Goal: Transaction & Acquisition: Obtain resource

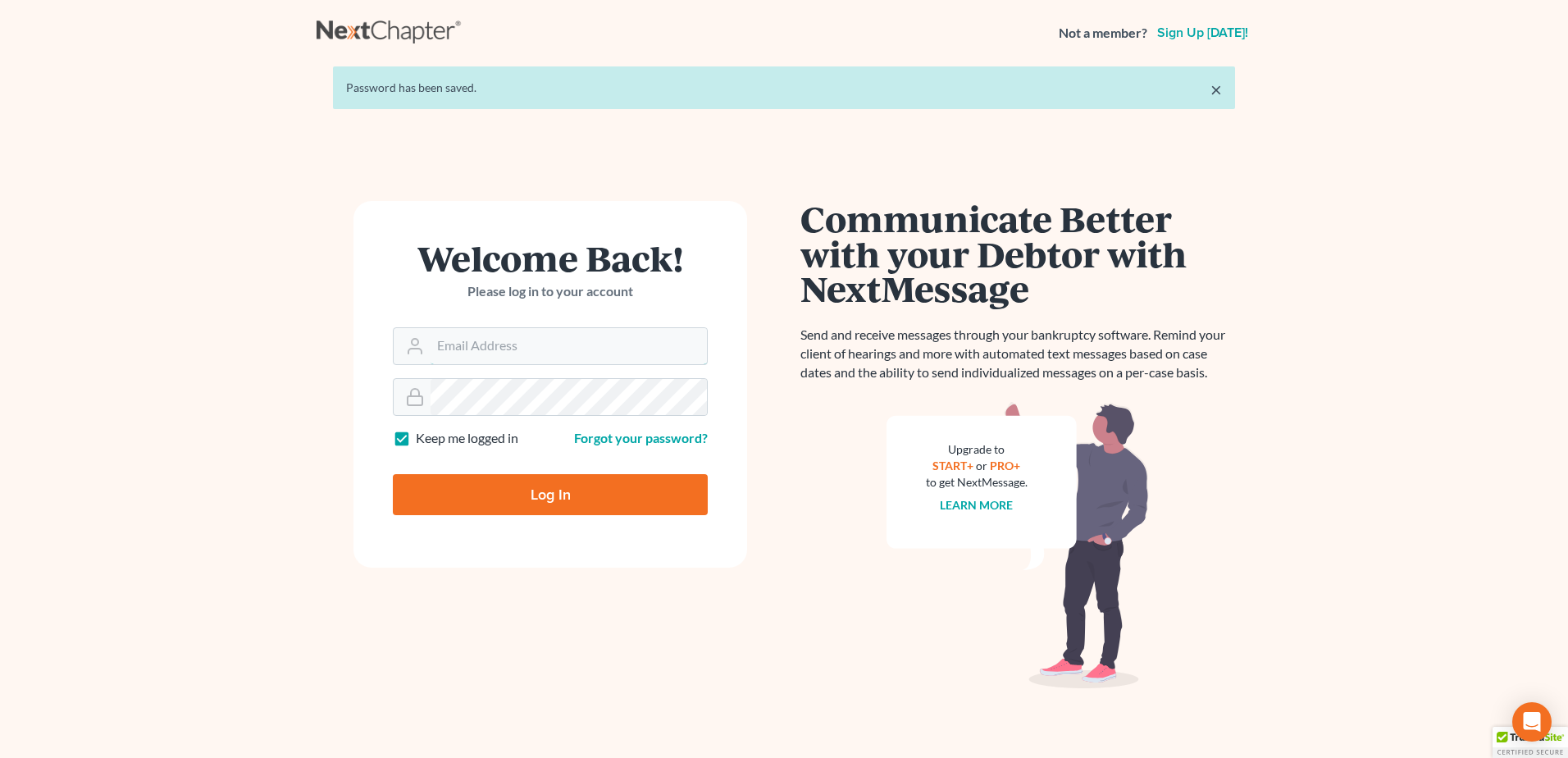
type input "[EMAIL_ADDRESS][DOMAIN_NAME]"
click at [616, 504] on input "Log In" at bounding box center [551, 495] width 315 height 41
type input "Thinking..."
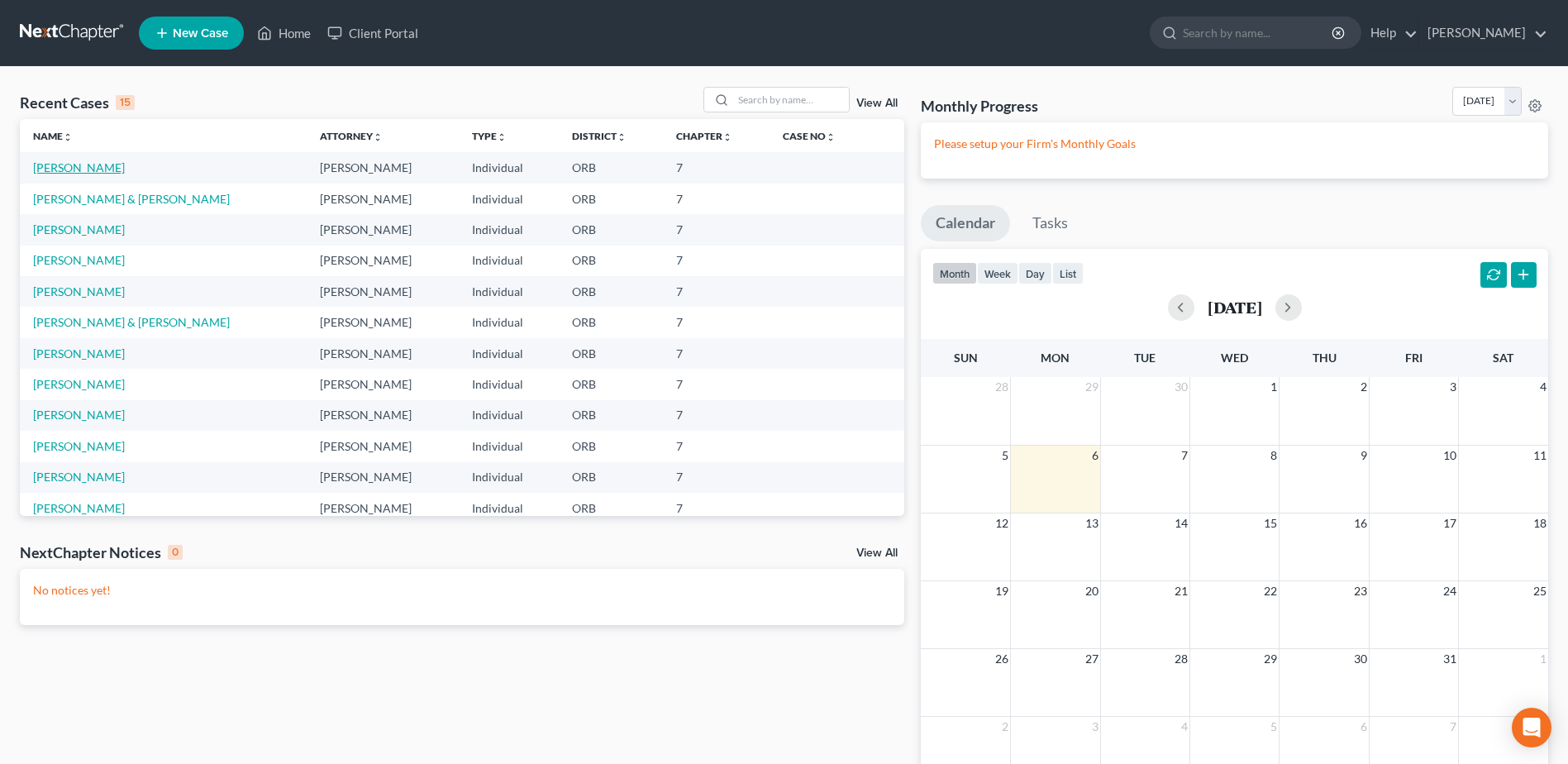
click at [57, 172] on link "Snider, Angela" at bounding box center [79, 168] width 92 height 14
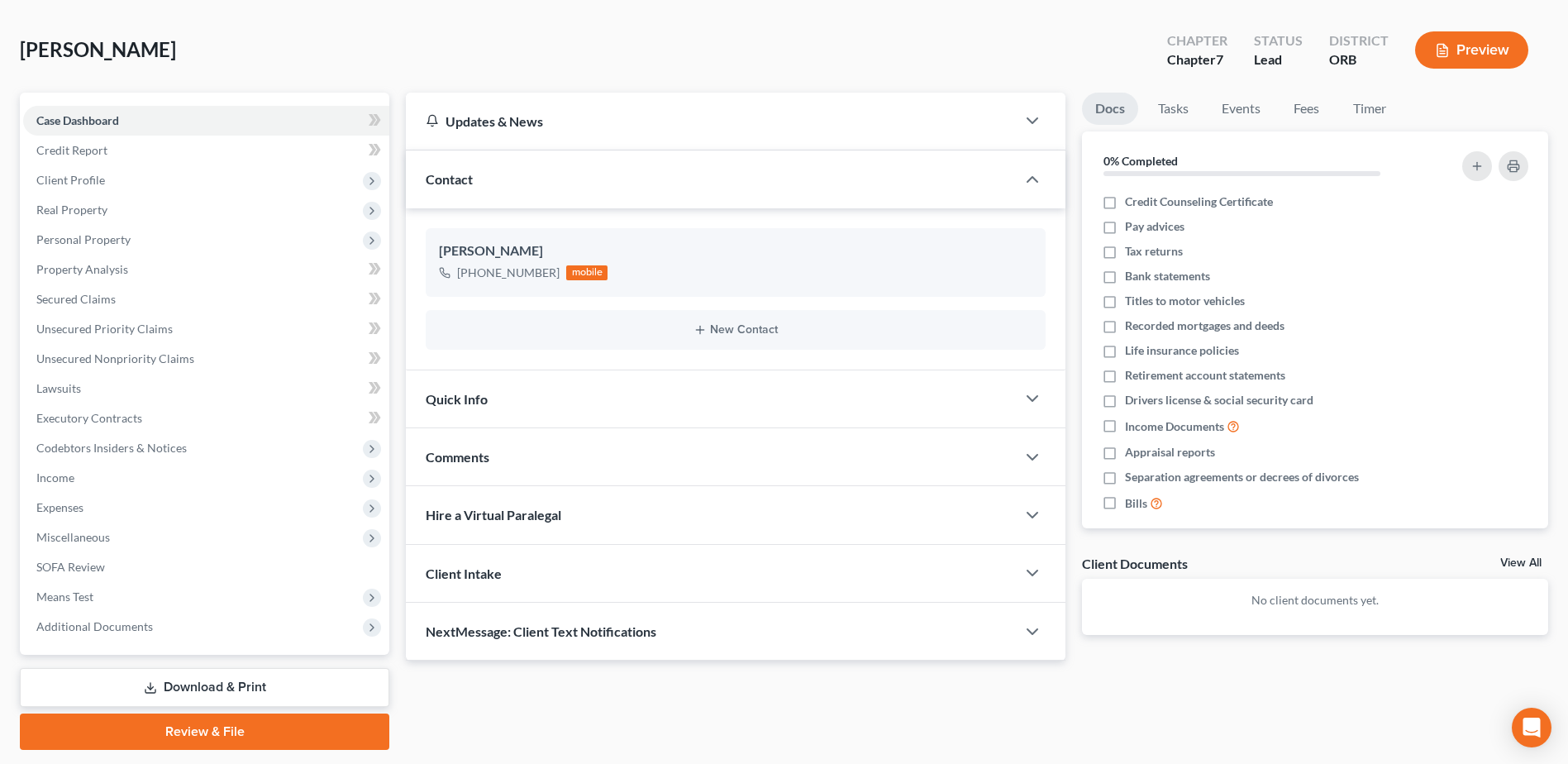
scroll to position [115, 0]
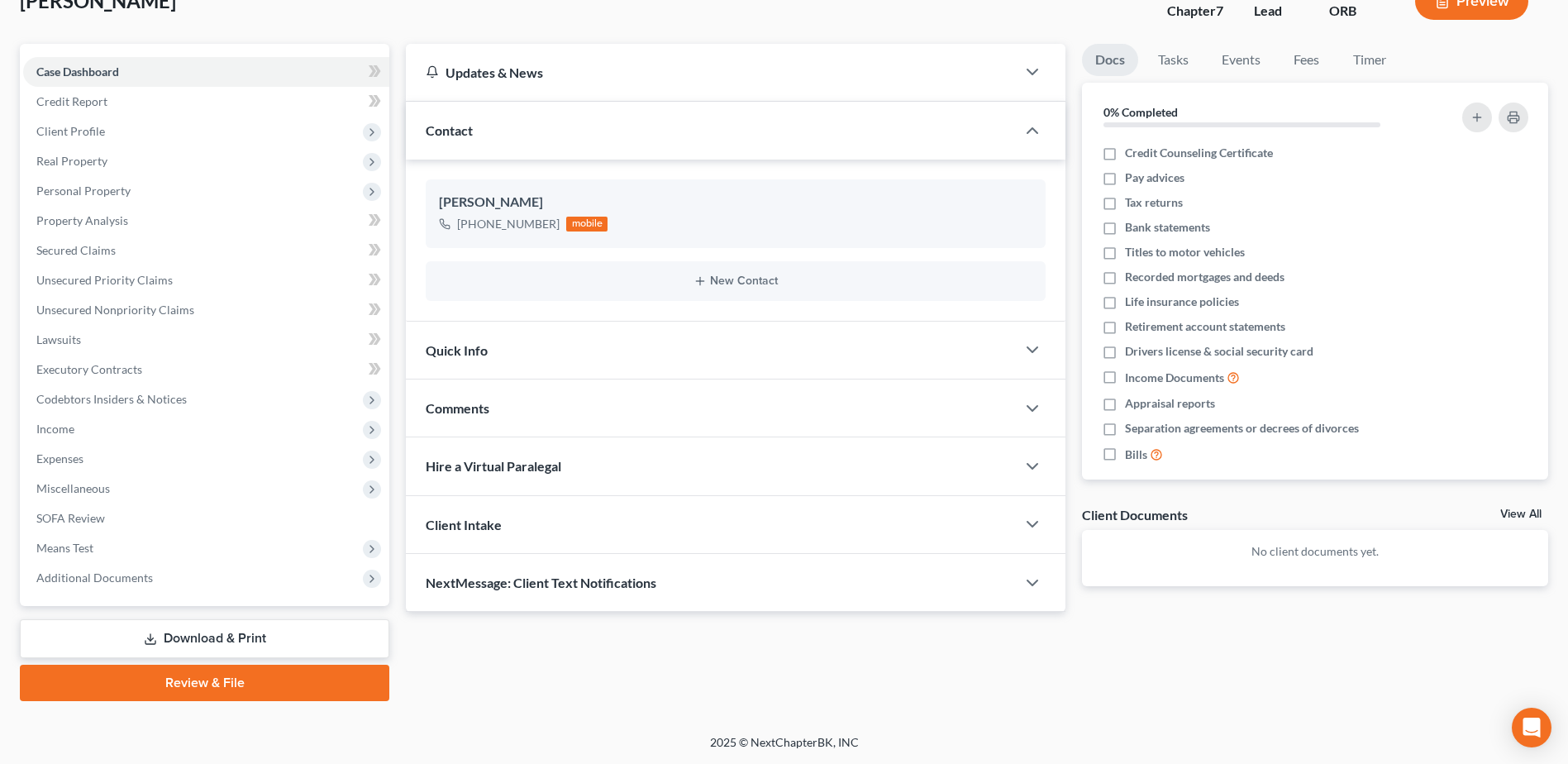
click at [235, 633] on link "Download & Print" at bounding box center [204, 638] width 369 height 39
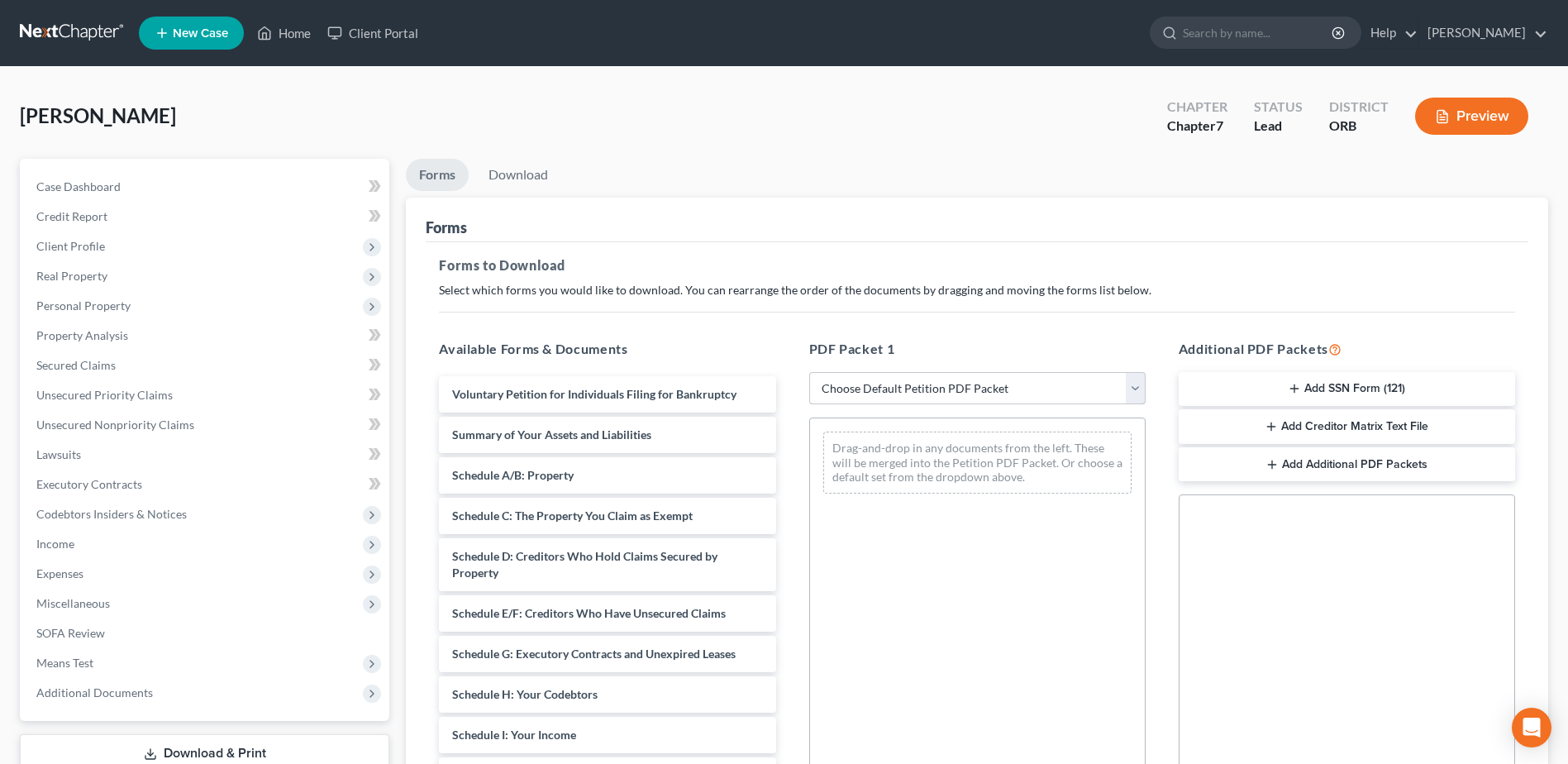
click at [1051, 405] on select "Choose Default Petition PDF Packet Complete Bankruptcy Petition (all forms and …" at bounding box center [977, 388] width 337 height 33
select select "4"
click at [809, 372] on select "Choose Default Petition PDF Packet Complete Bankruptcy Petition (all forms and …" at bounding box center [977, 388] width 337 height 33
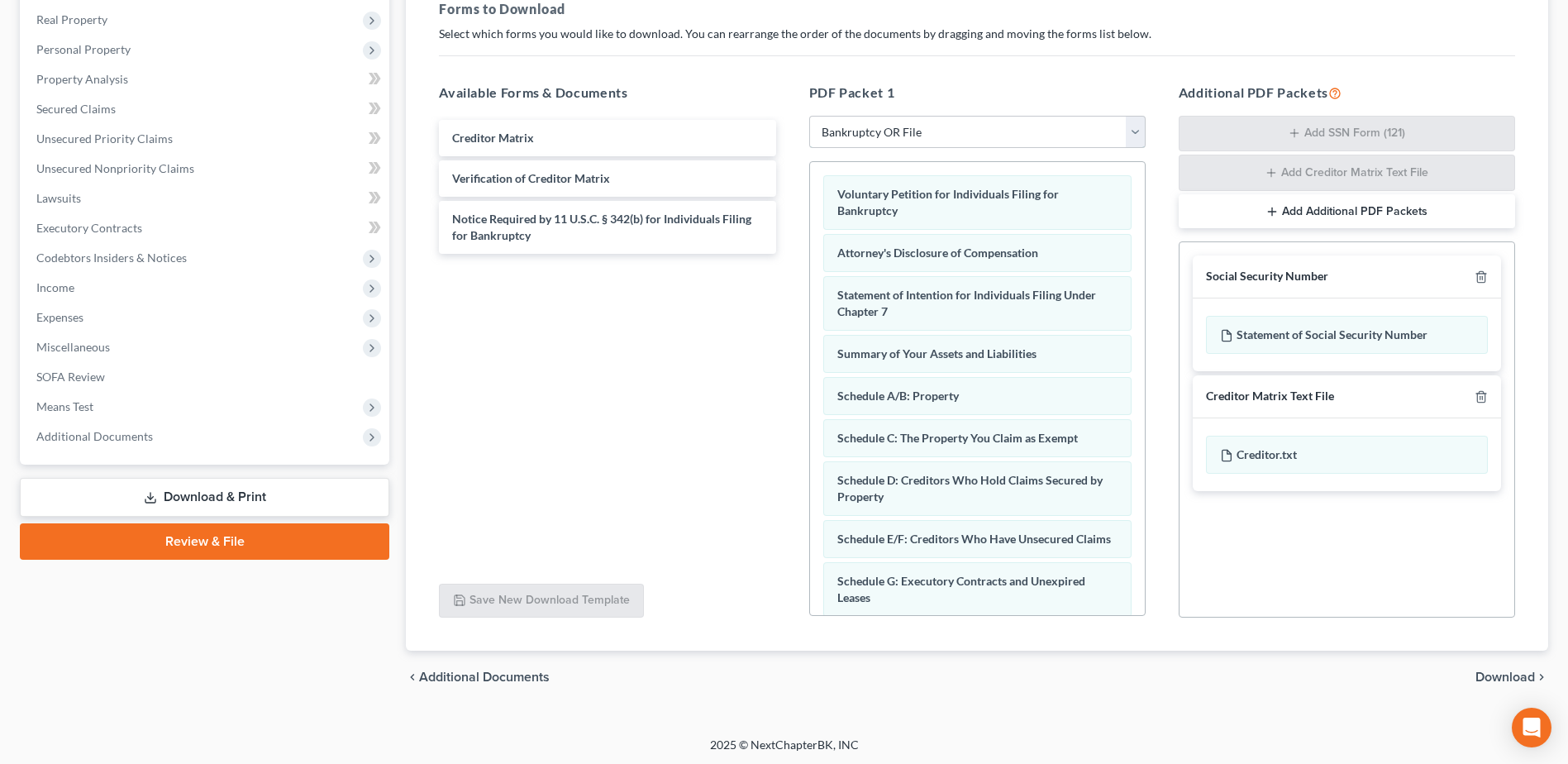
scroll to position [259, 0]
click at [1480, 668] on span "Download" at bounding box center [1505, 675] width 60 height 14
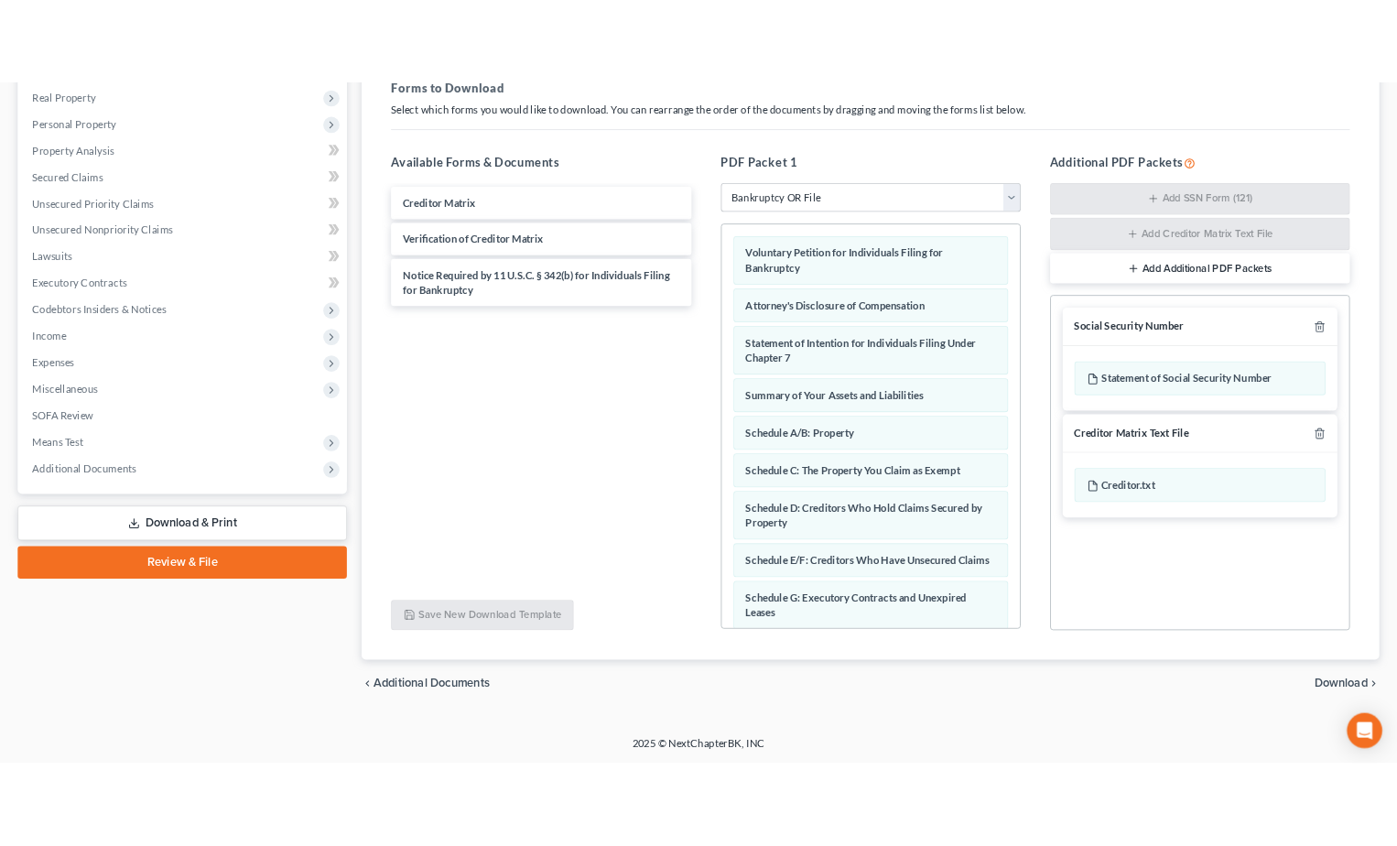
scroll to position [127, 0]
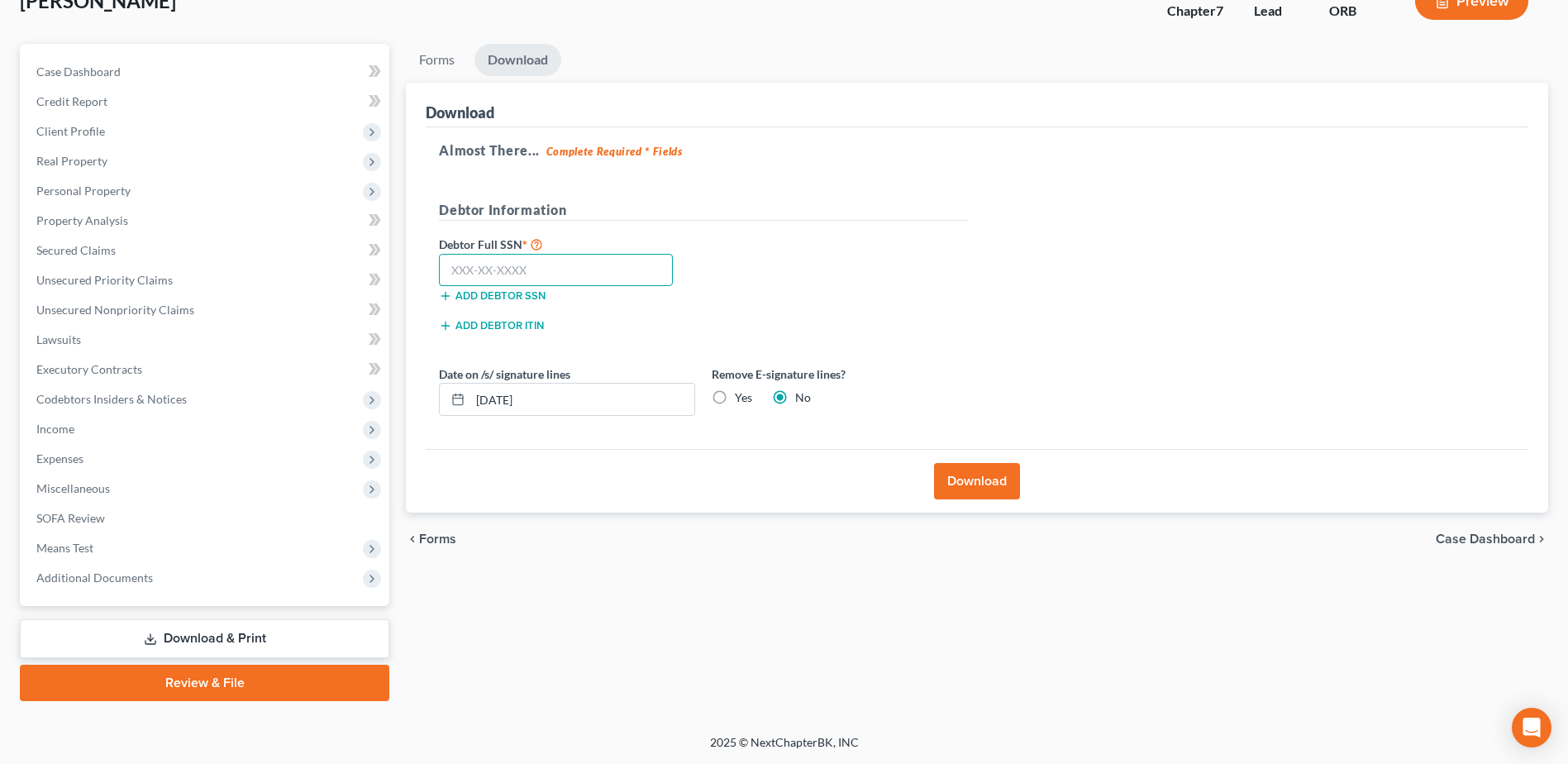
click at [644, 267] on input "text" at bounding box center [555, 270] width 234 height 33
type input "6"
type input "543-90-6339"
click at [986, 489] on button "Download" at bounding box center [977, 481] width 86 height 36
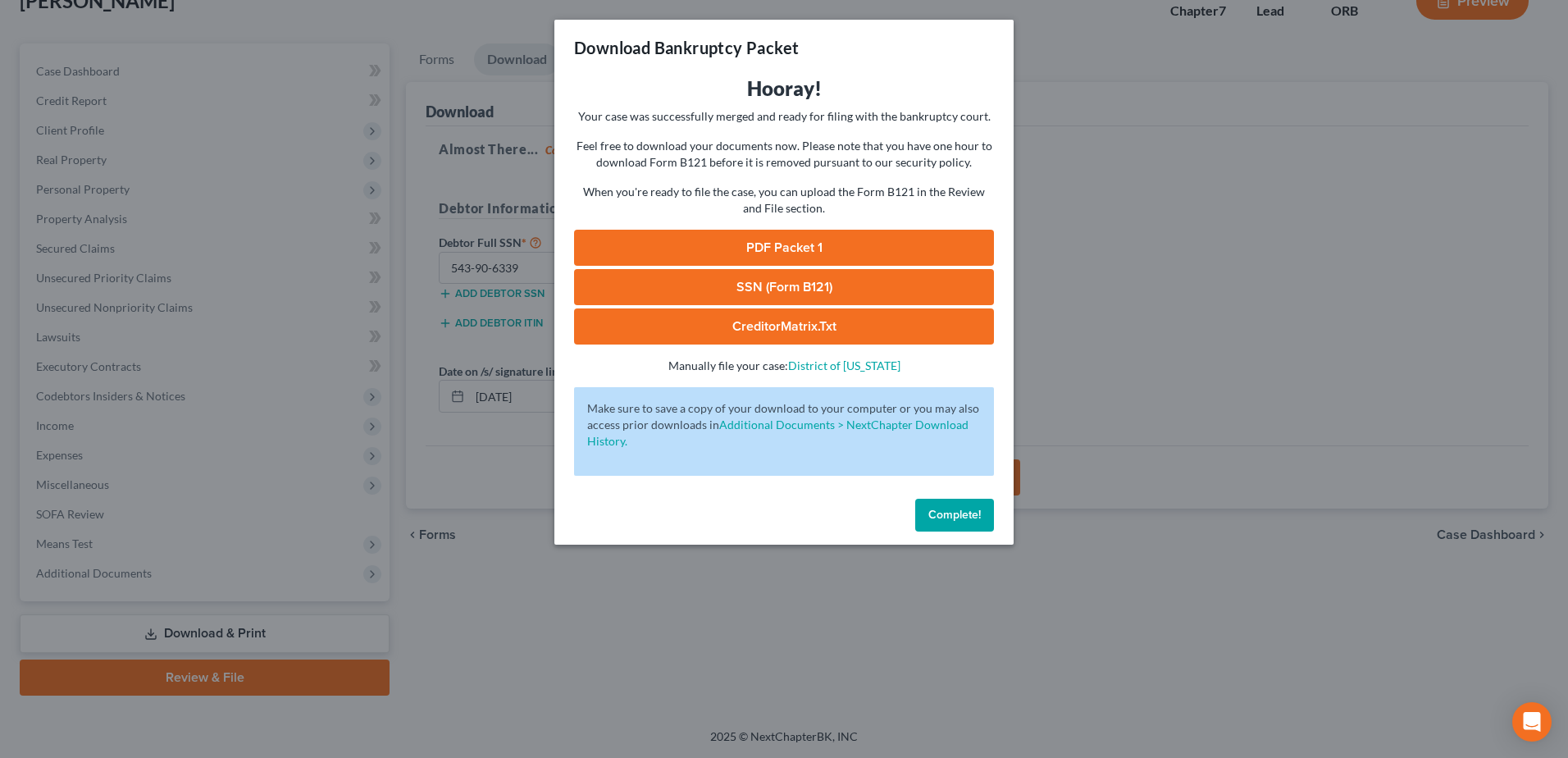
click at [872, 291] on link "SSN (Form B121)" at bounding box center [784, 287] width 420 height 36
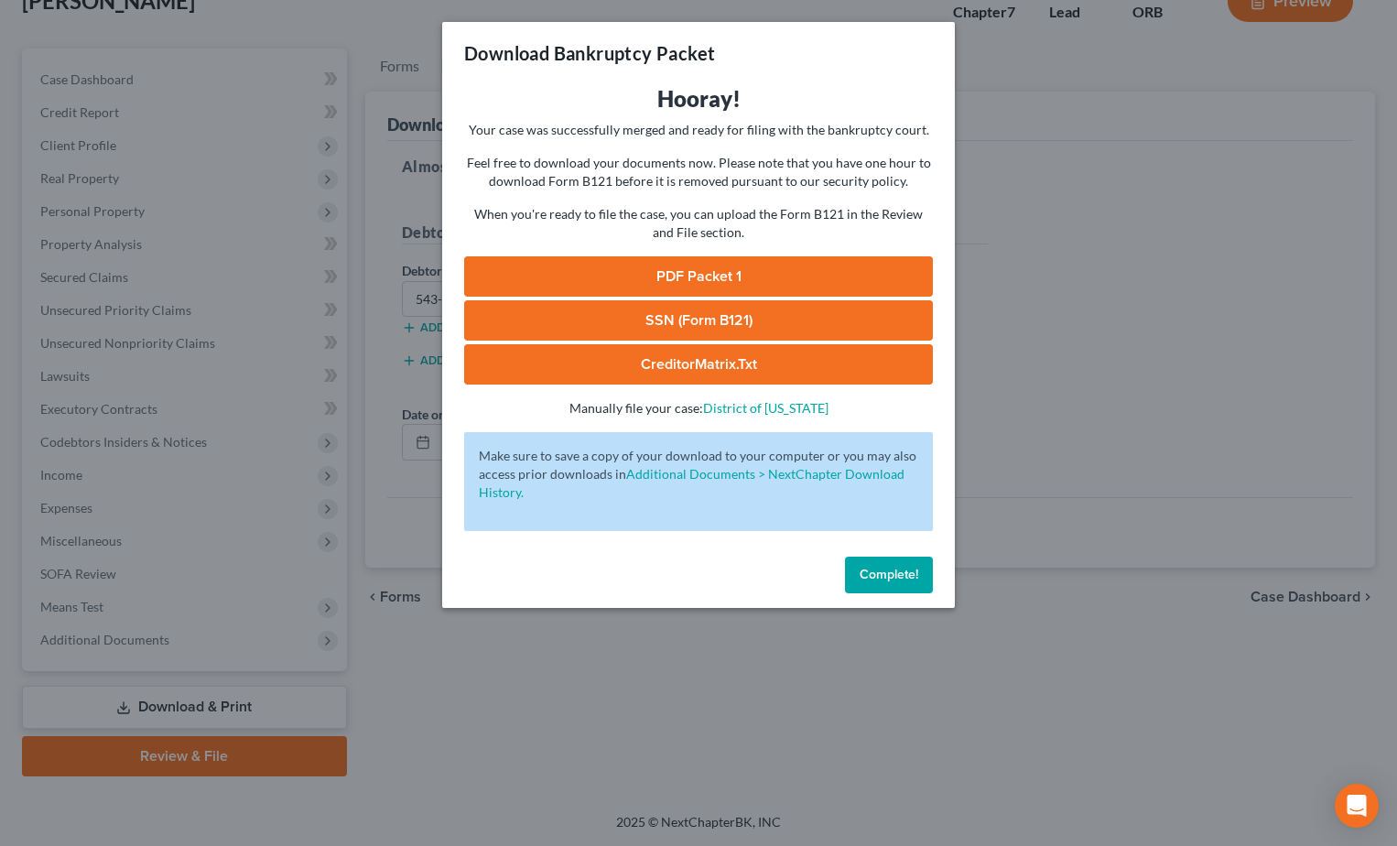
click at [763, 276] on link "PDF Packet 1" at bounding box center [698, 276] width 469 height 40
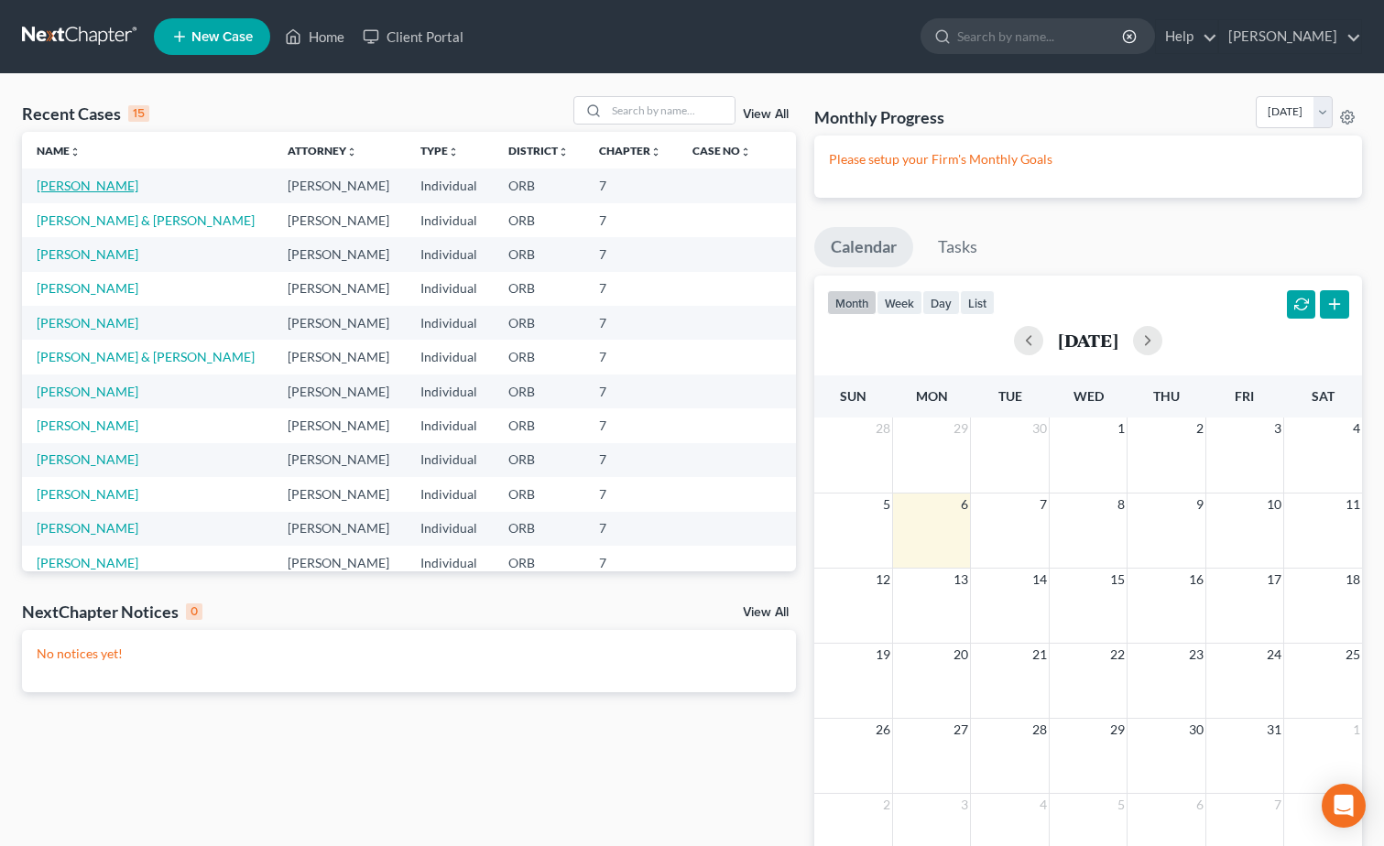
click at [61, 179] on link "[PERSON_NAME]" at bounding box center [88, 186] width 102 height 16
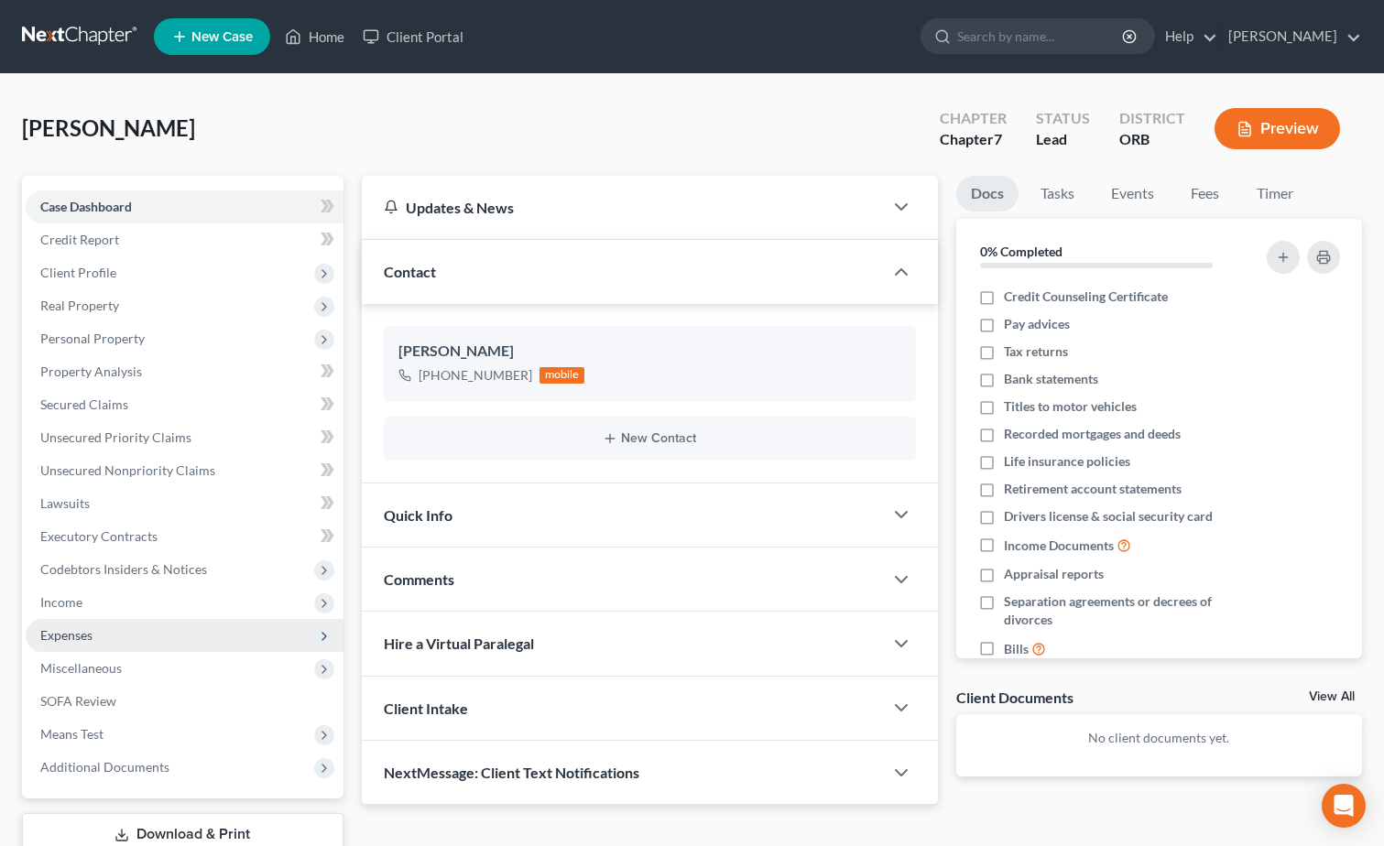
click at [177, 627] on span "Expenses" at bounding box center [185, 635] width 318 height 33
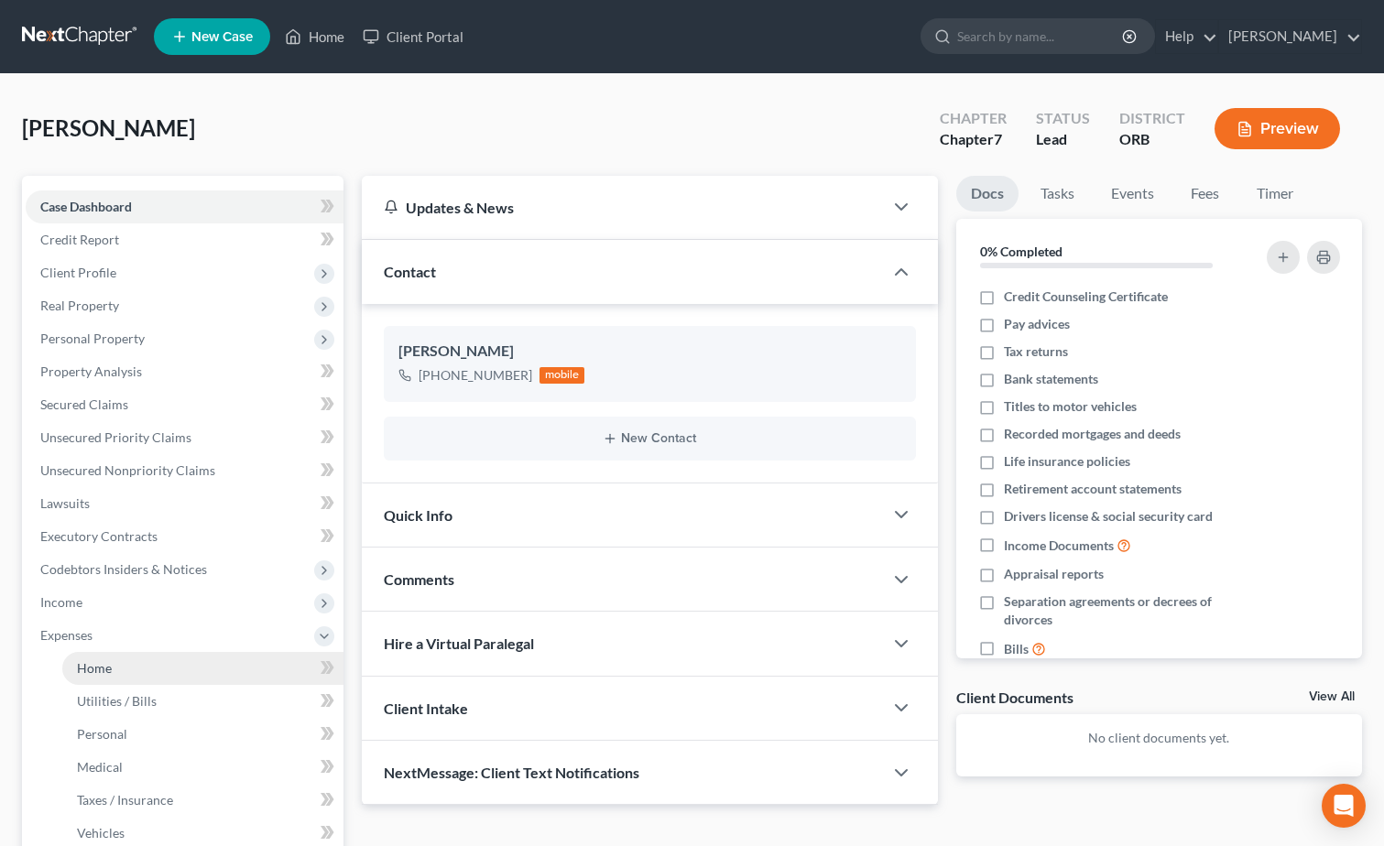
click at [201, 660] on link "Home" at bounding box center [202, 668] width 281 height 33
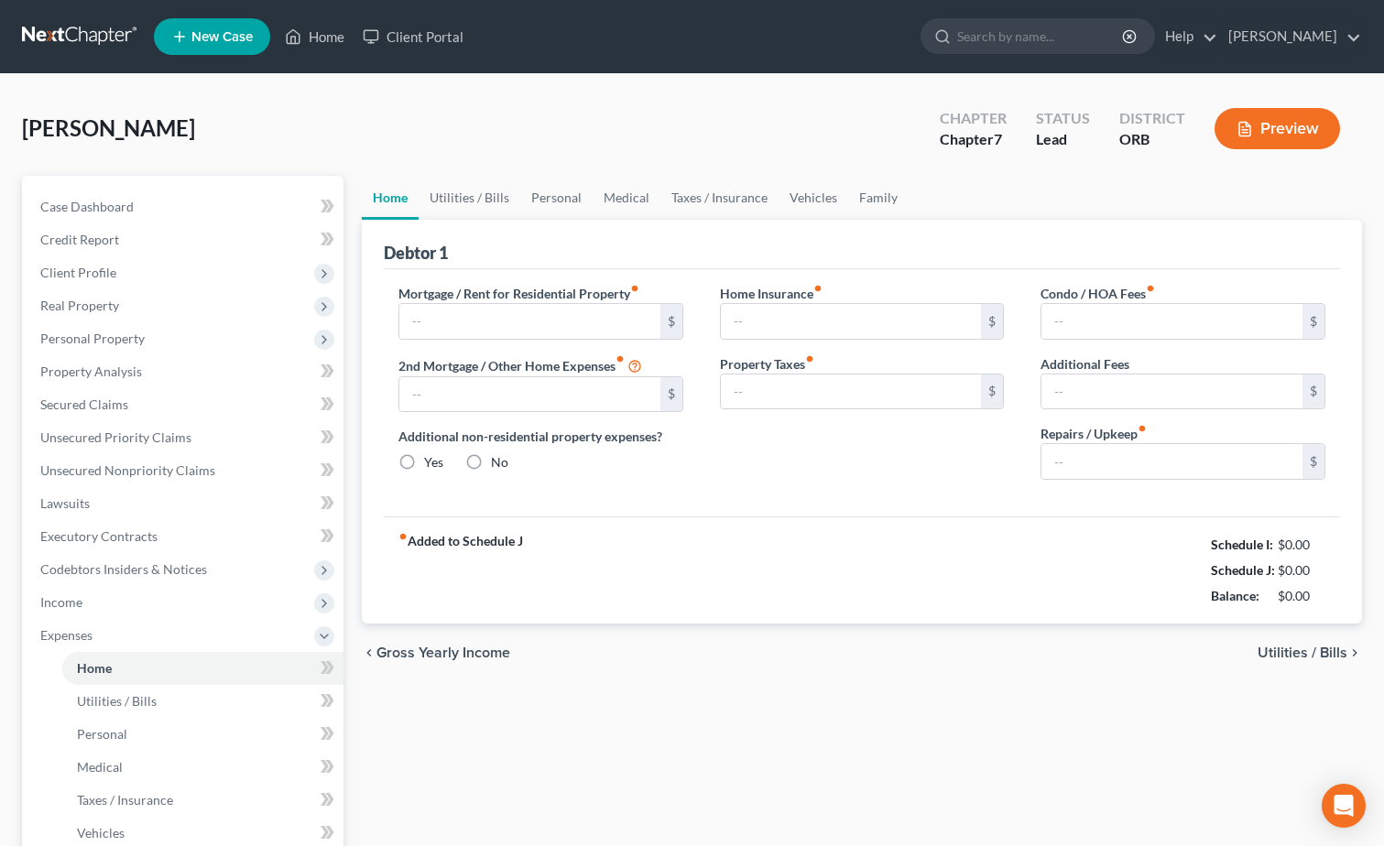
type input "0.00"
radio input "true"
type input "0.00"
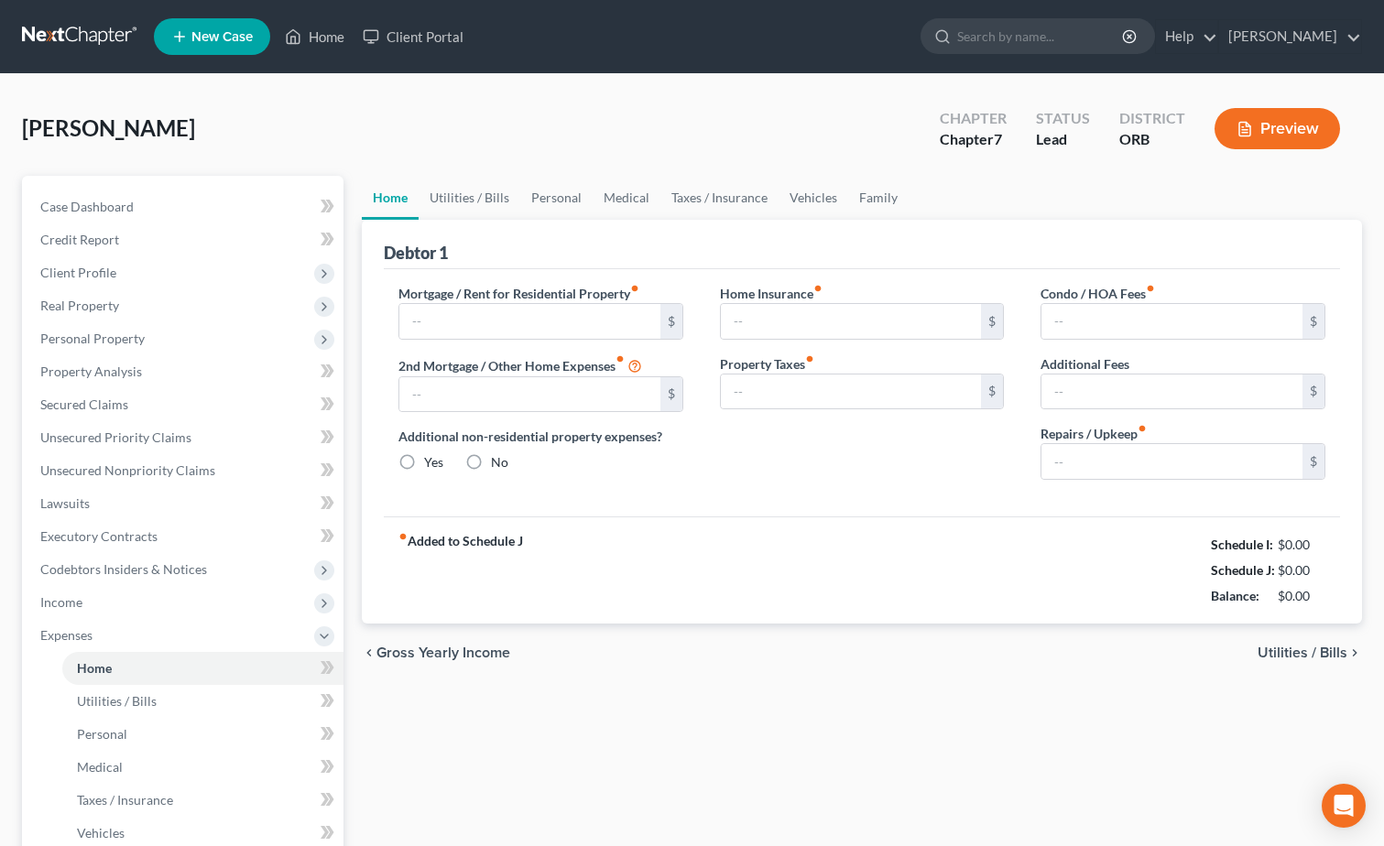
type input "0.00"
click at [596, 337] on input "text" at bounding box center [529, 321] width 261 height 35
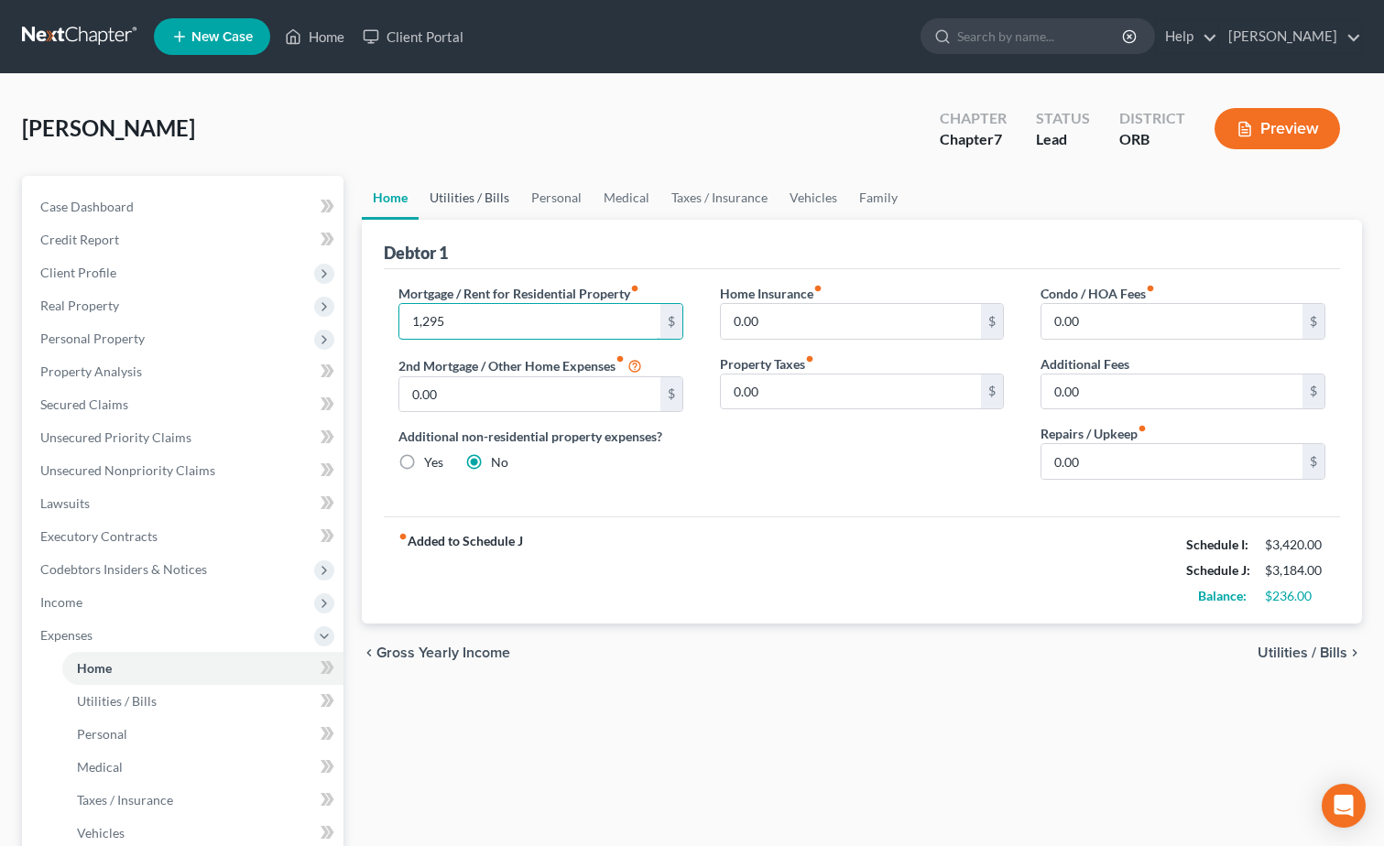
type input "1,295"
click at [503, 192] on link "Utilities / Bills" at bounding box center [469, 198] width 102 height 44
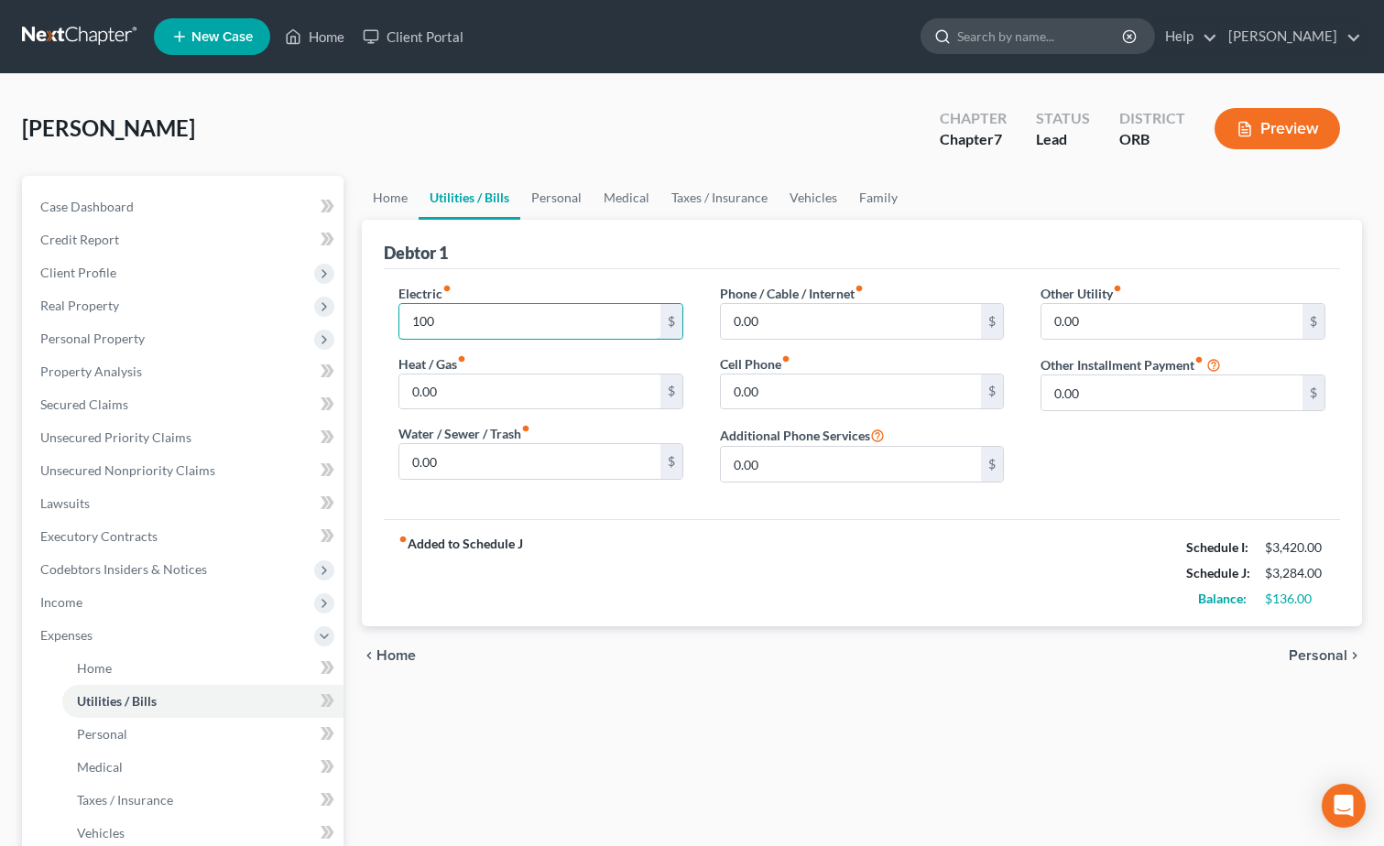
type input "100"
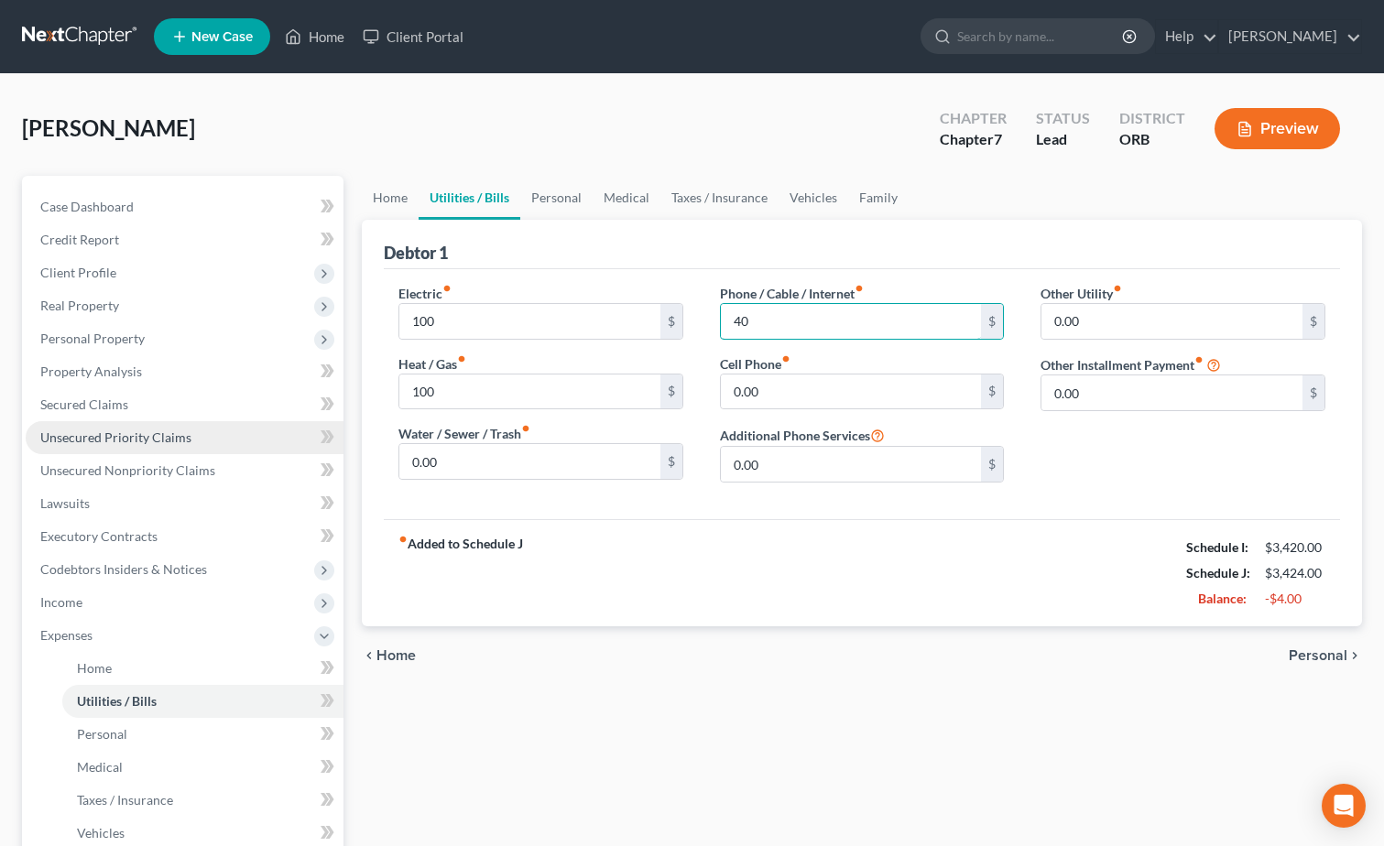
type input "40"
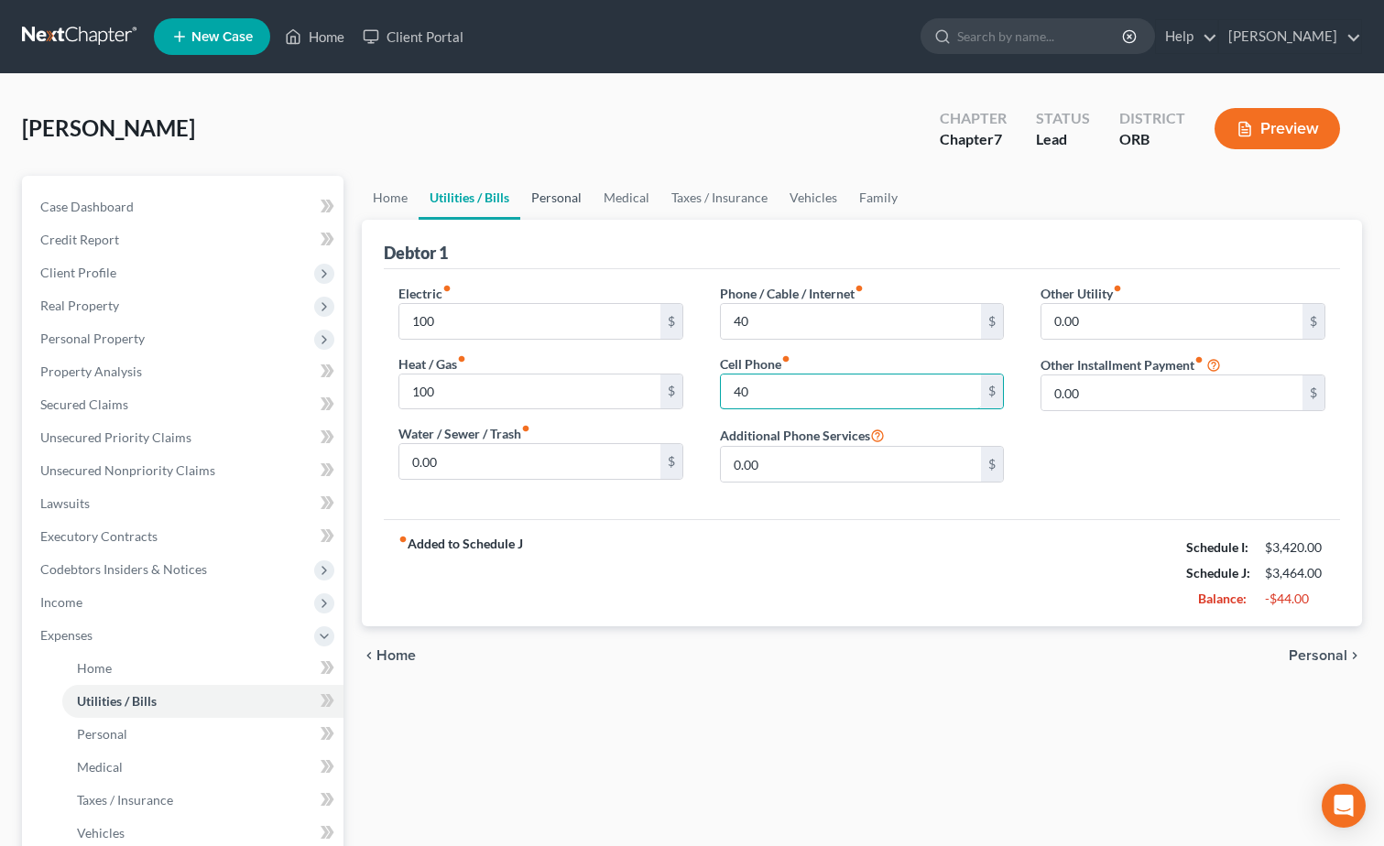
type input "40"
click at [572, 197] on link "Personal" at bounding box center [556, 198] width 72 height 44
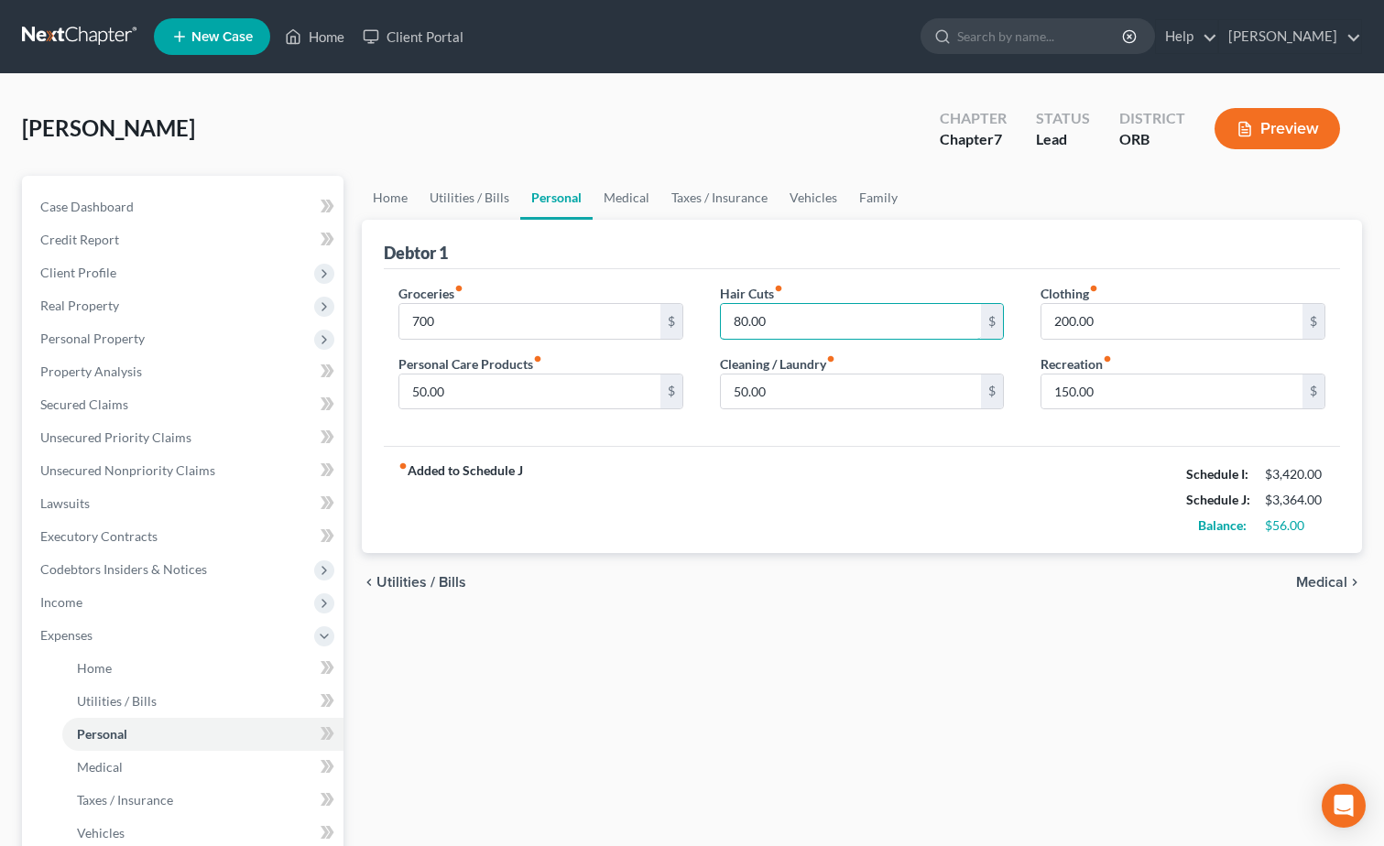
scroll to position [358, 0]
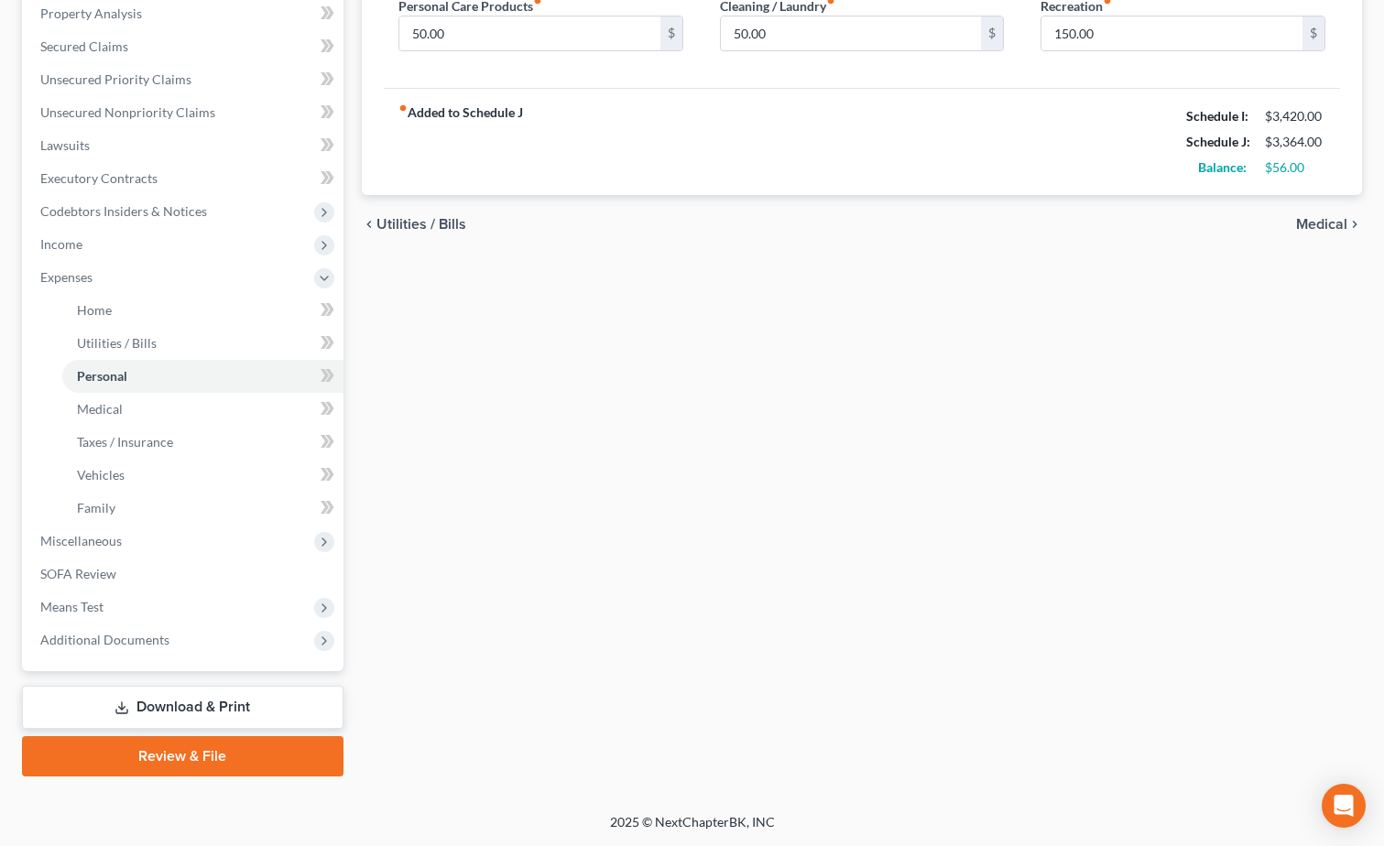
click at [210, 711] on link "Download & Print" at bounding box center [182, 707] width 321 height 43
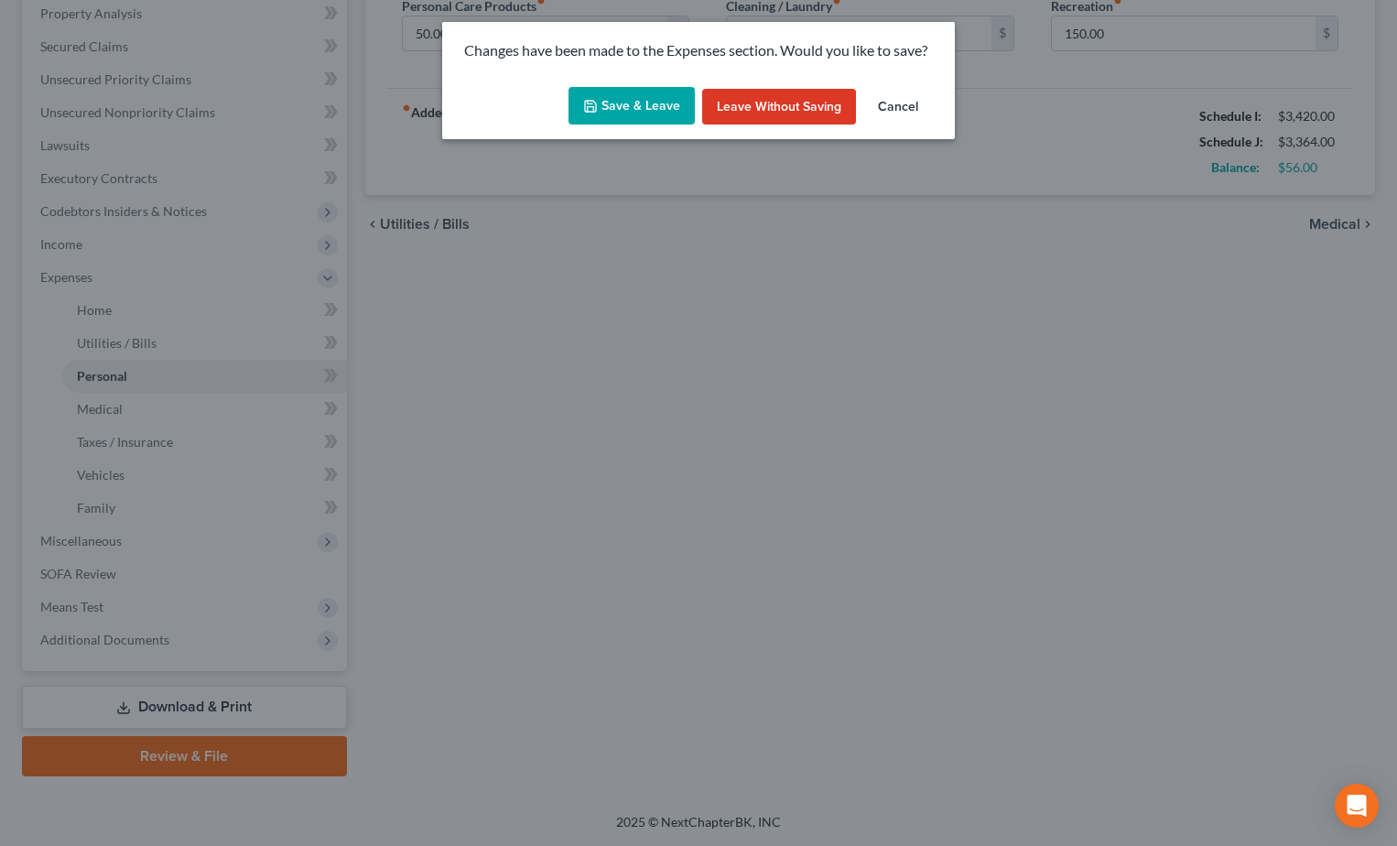
click at [661, 107] on button "Save & Leave" at bounding box center [632, 106] width 126 height 38
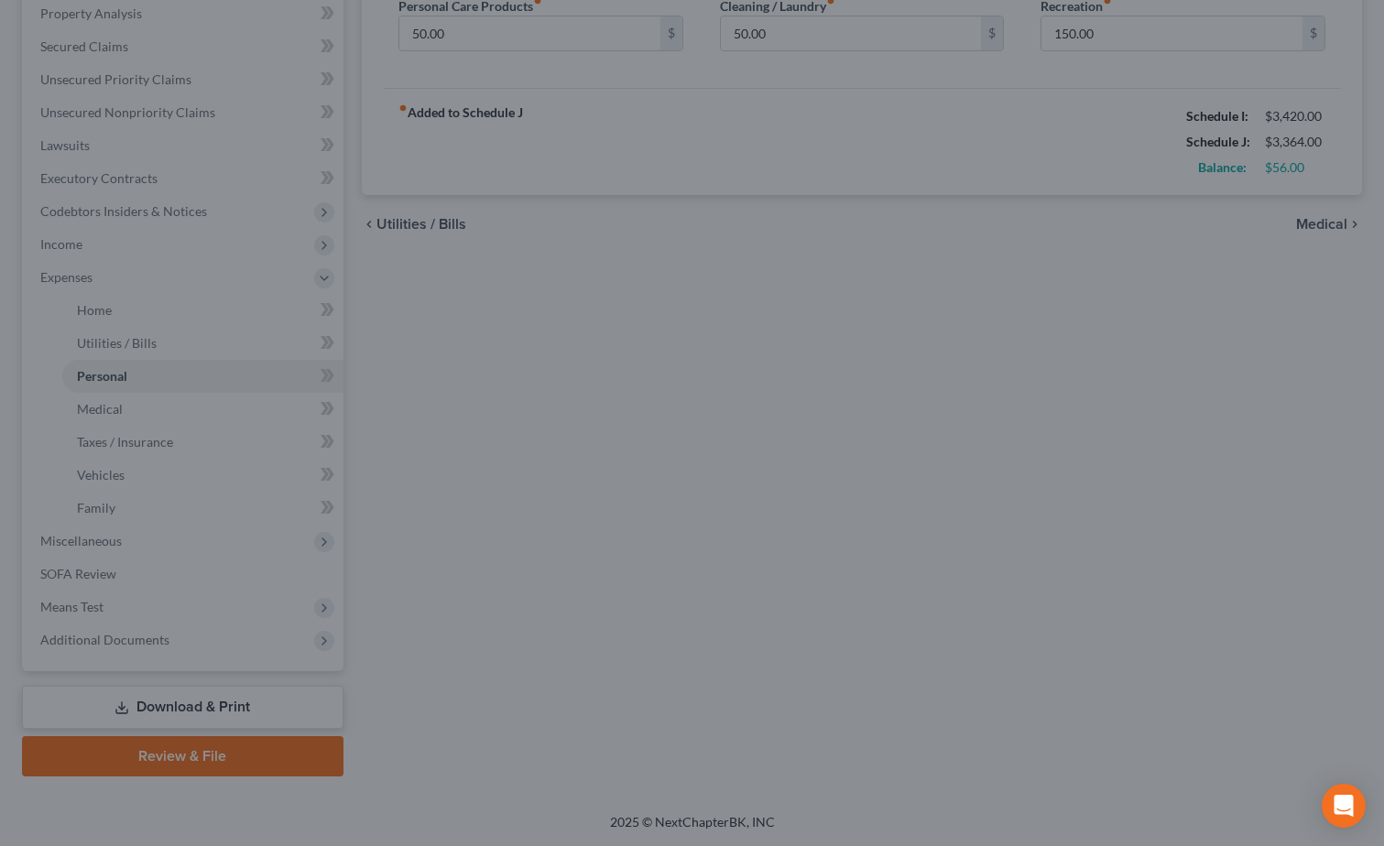
type input "700.00"
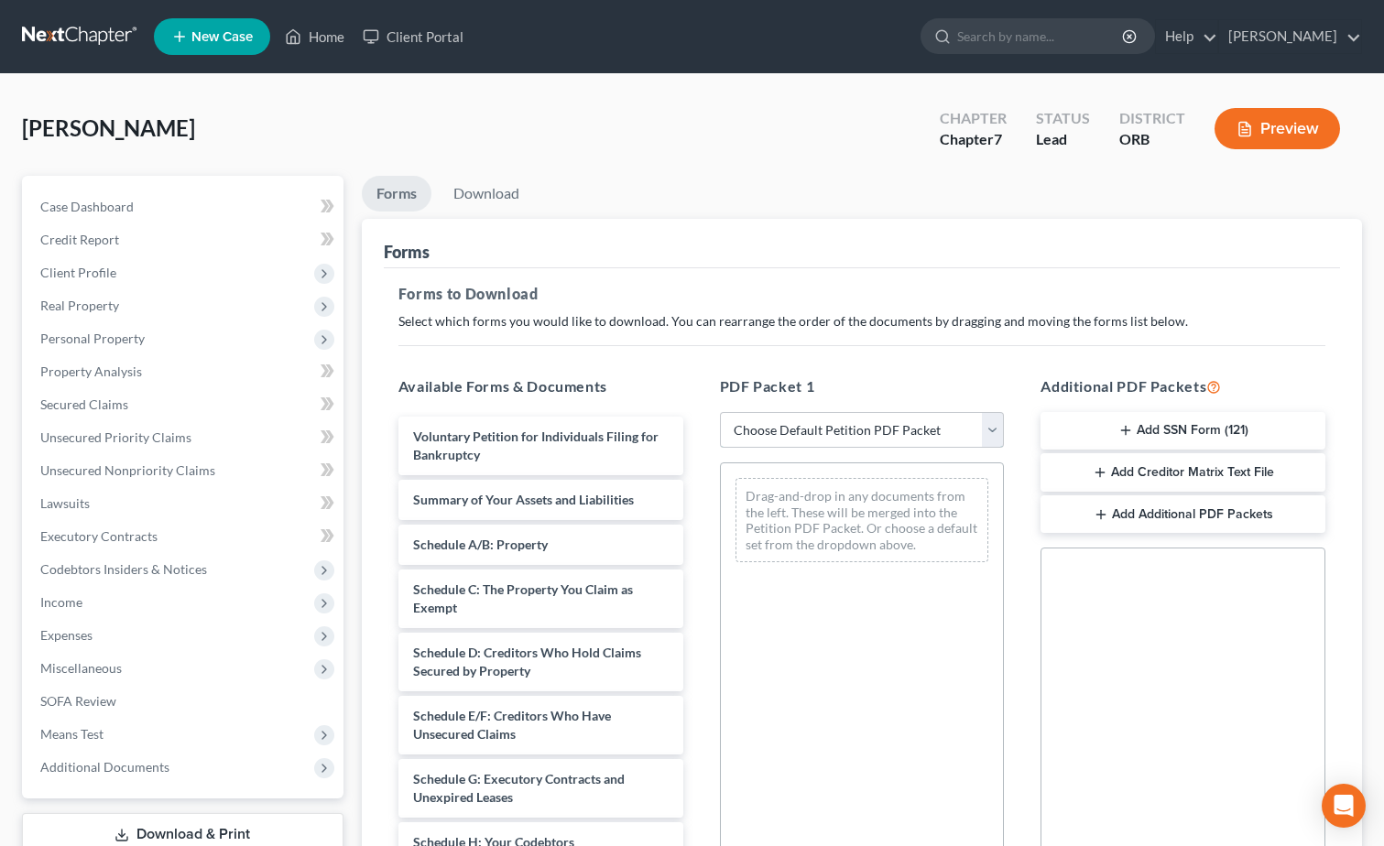
click at [903, 442] on select "Choose Default Petition PDF Packet Complete Bankruptcy Petition (all forms and …" at bounding box center [862, 430] width 285 height 37
select select "4"
click at [720, 412] on select "Choose Default Petition PDF Packet Complete Bankruptcy Petition (all forms and …" at bounding box center [862, 430] width 285 height 37
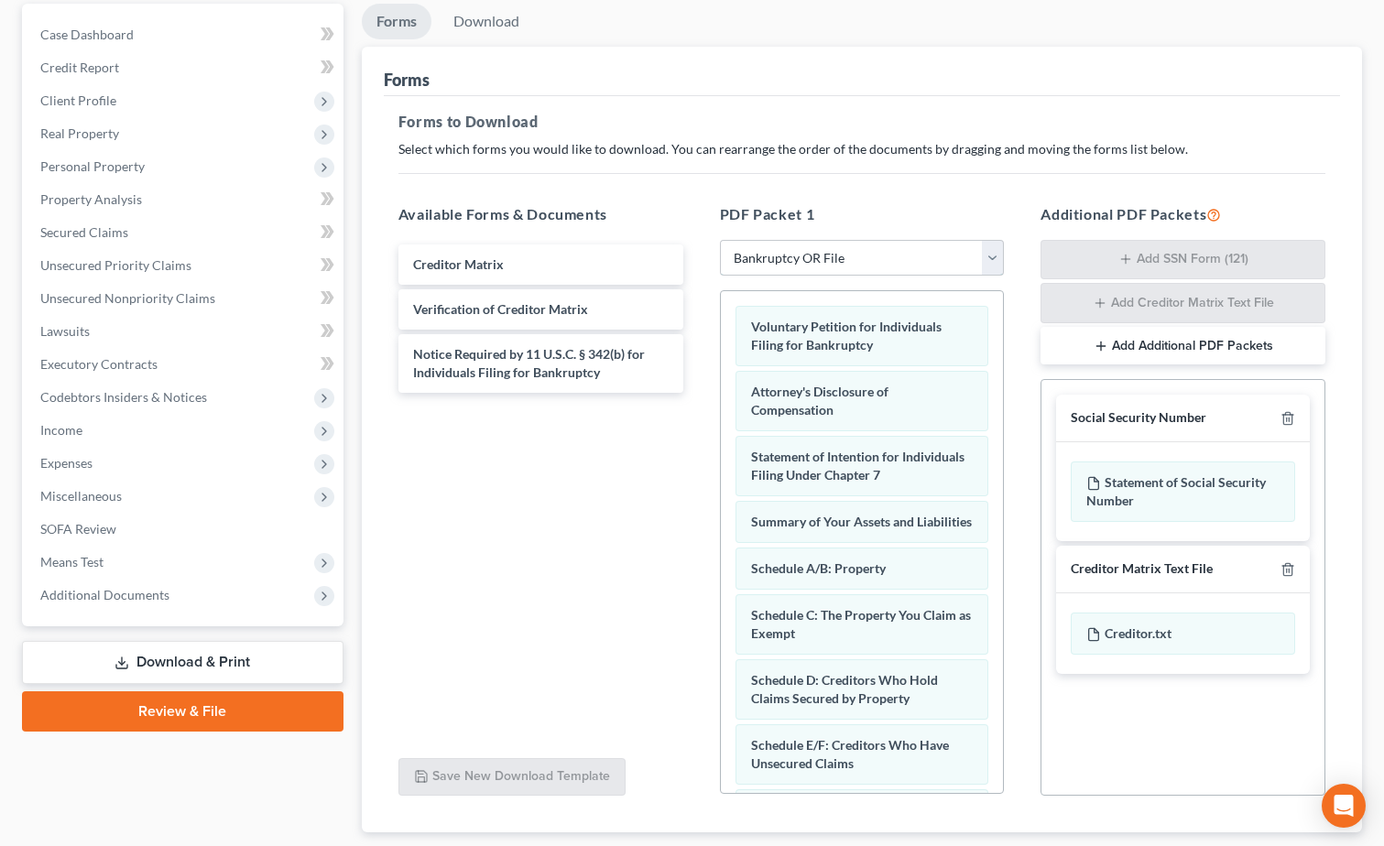
scroll to position [183, 0]
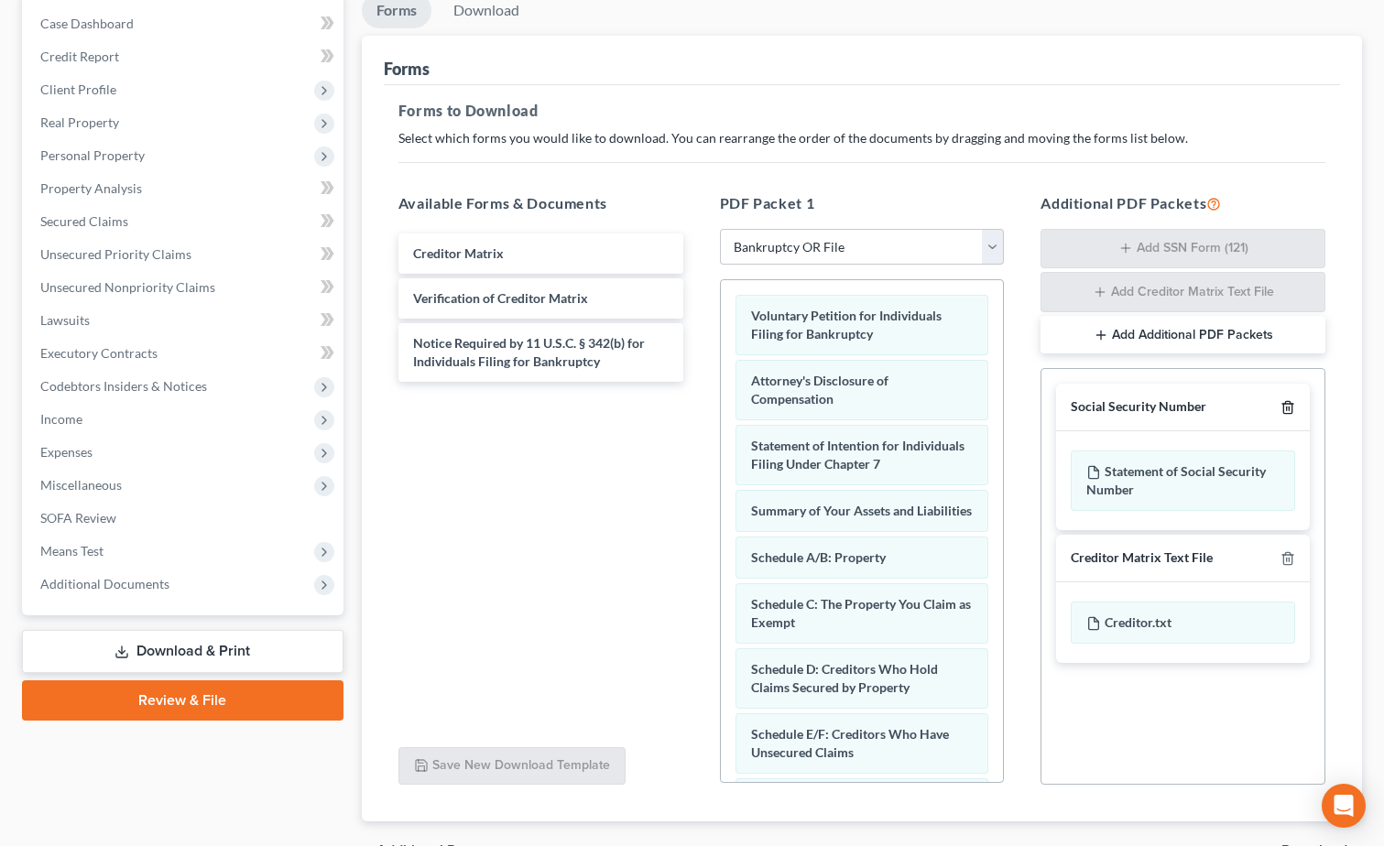
click at [1289, 404] on polyline "button" at bounding box center [1287, 404] width 11 height 0
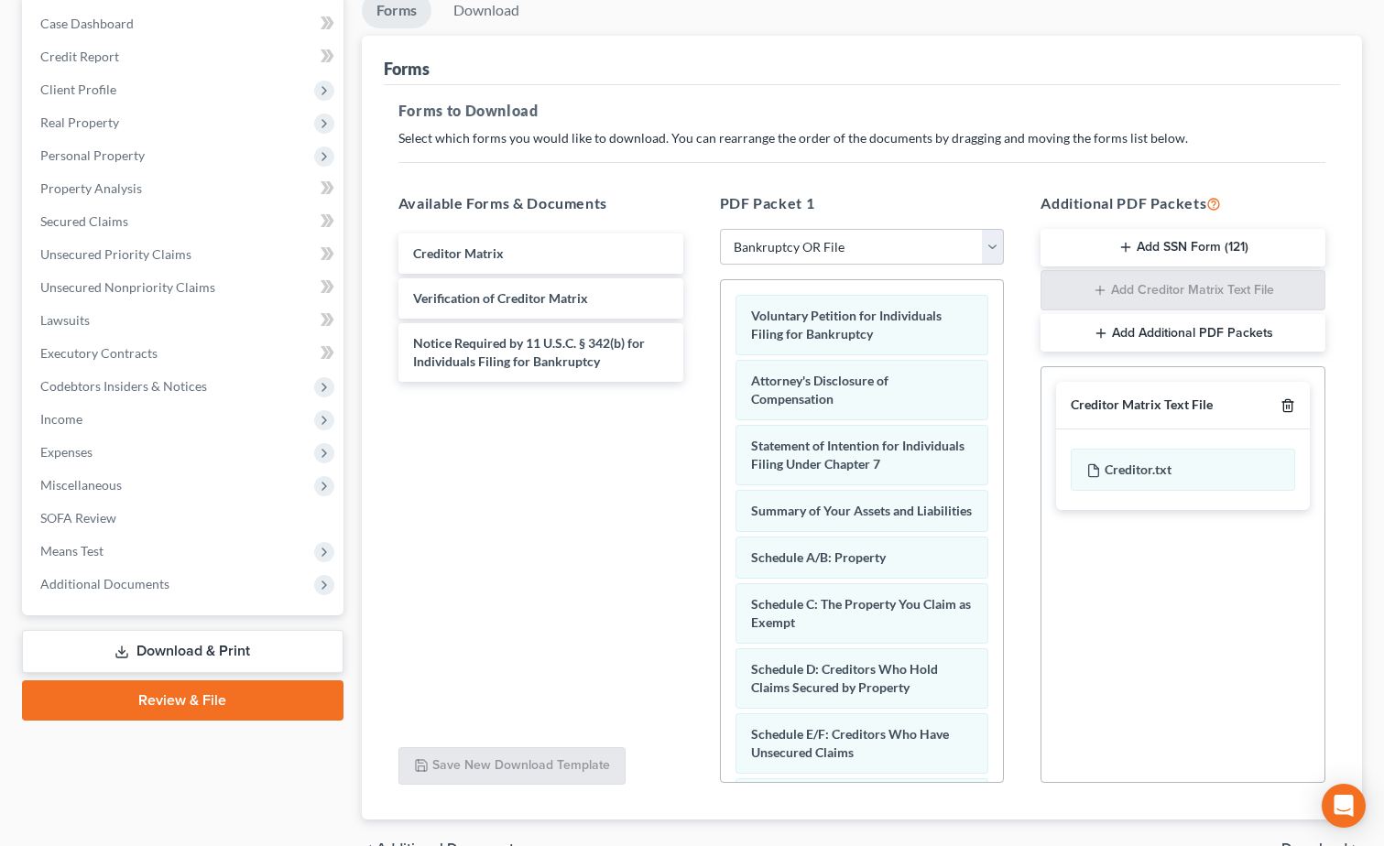
click at [1289, 409] on icon "button" at bounding box center [1287, 405] width 15 height 15
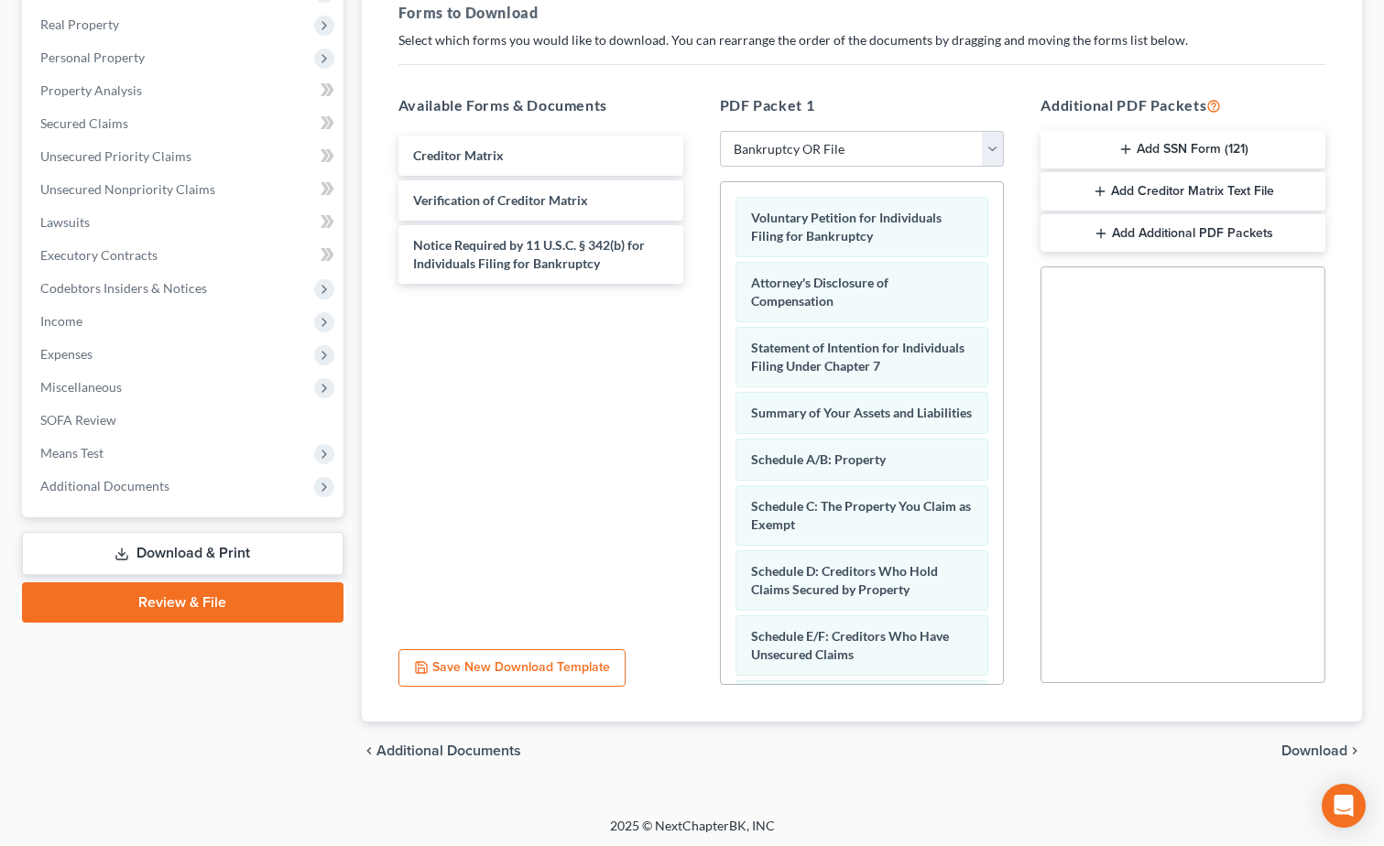
scroll to position [285, 0]
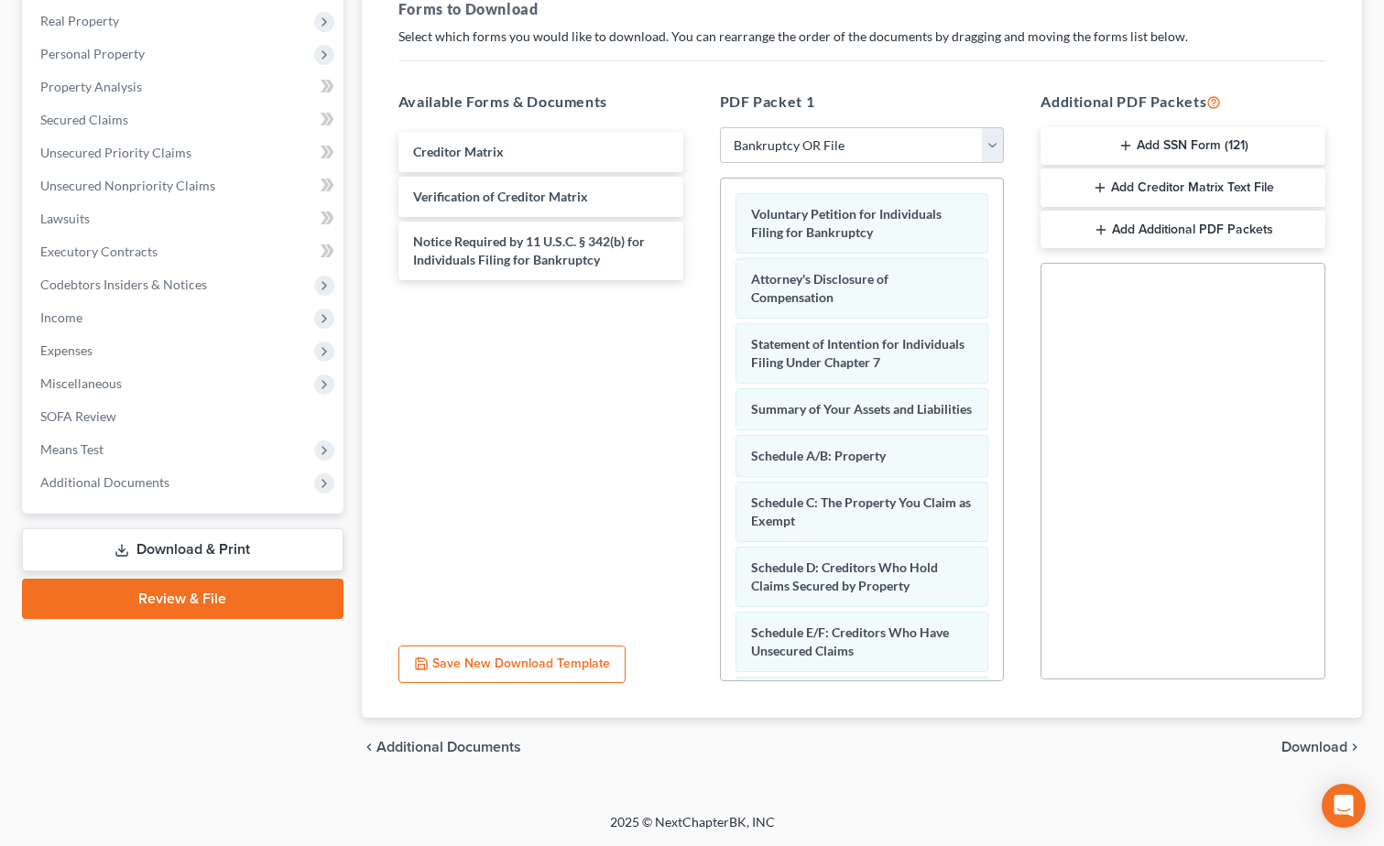
click at [1321, 743] on span "Download" at bounding box center [1314, 747] width 66 height 15
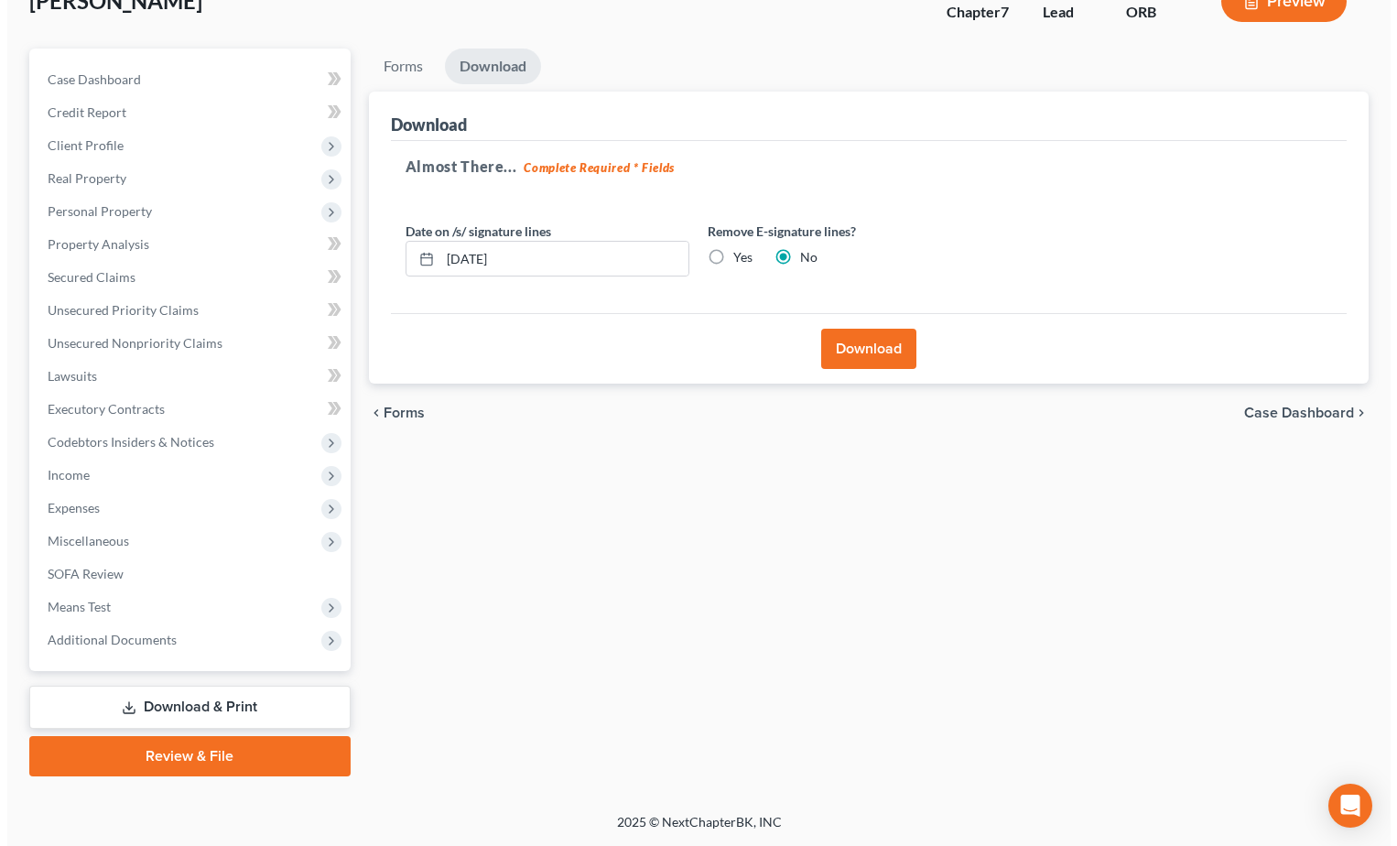
scroll to position [127, 0]
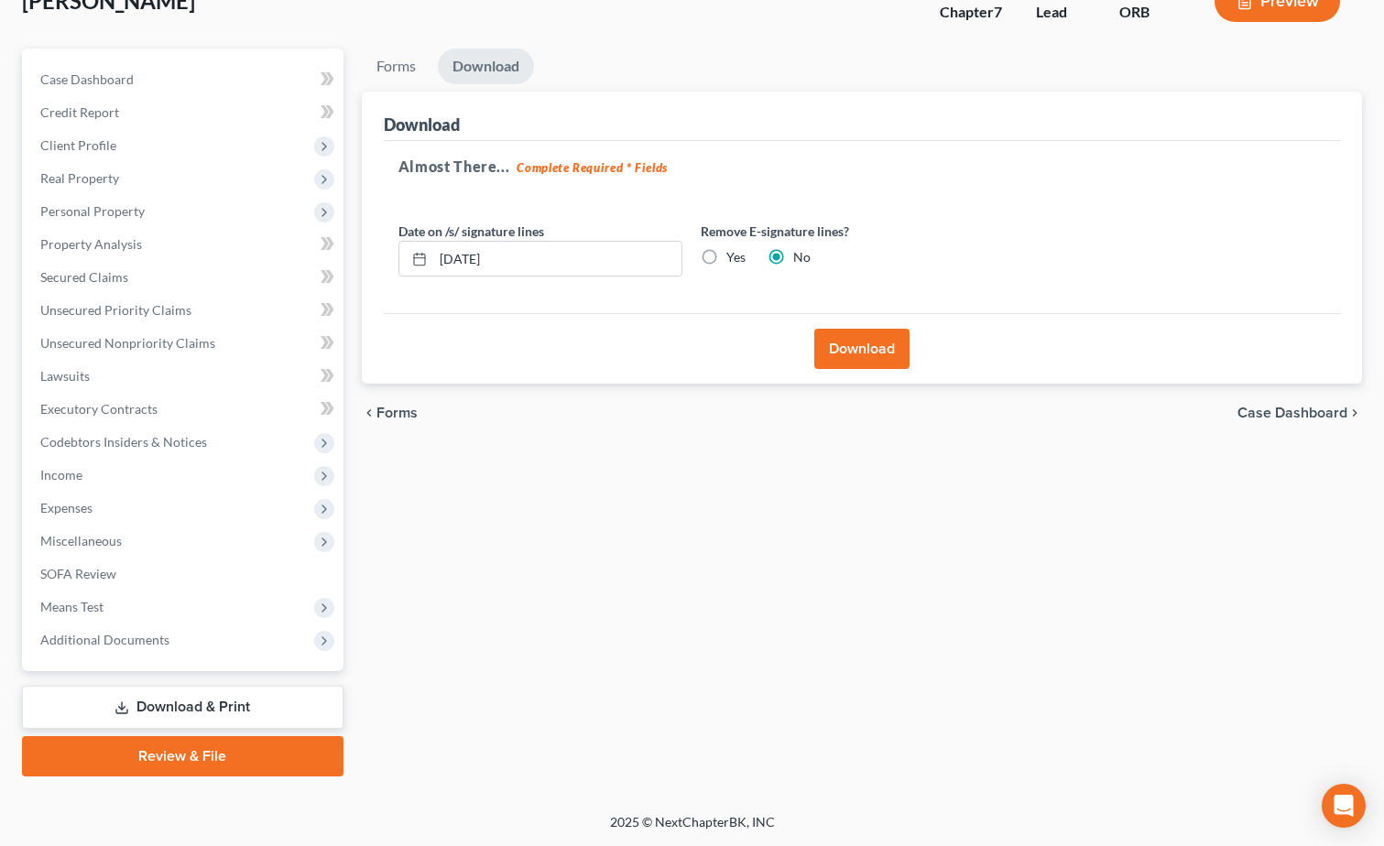
click at [895, 345] on button "Download" at bounding box center [861, 349] width 95 height 40
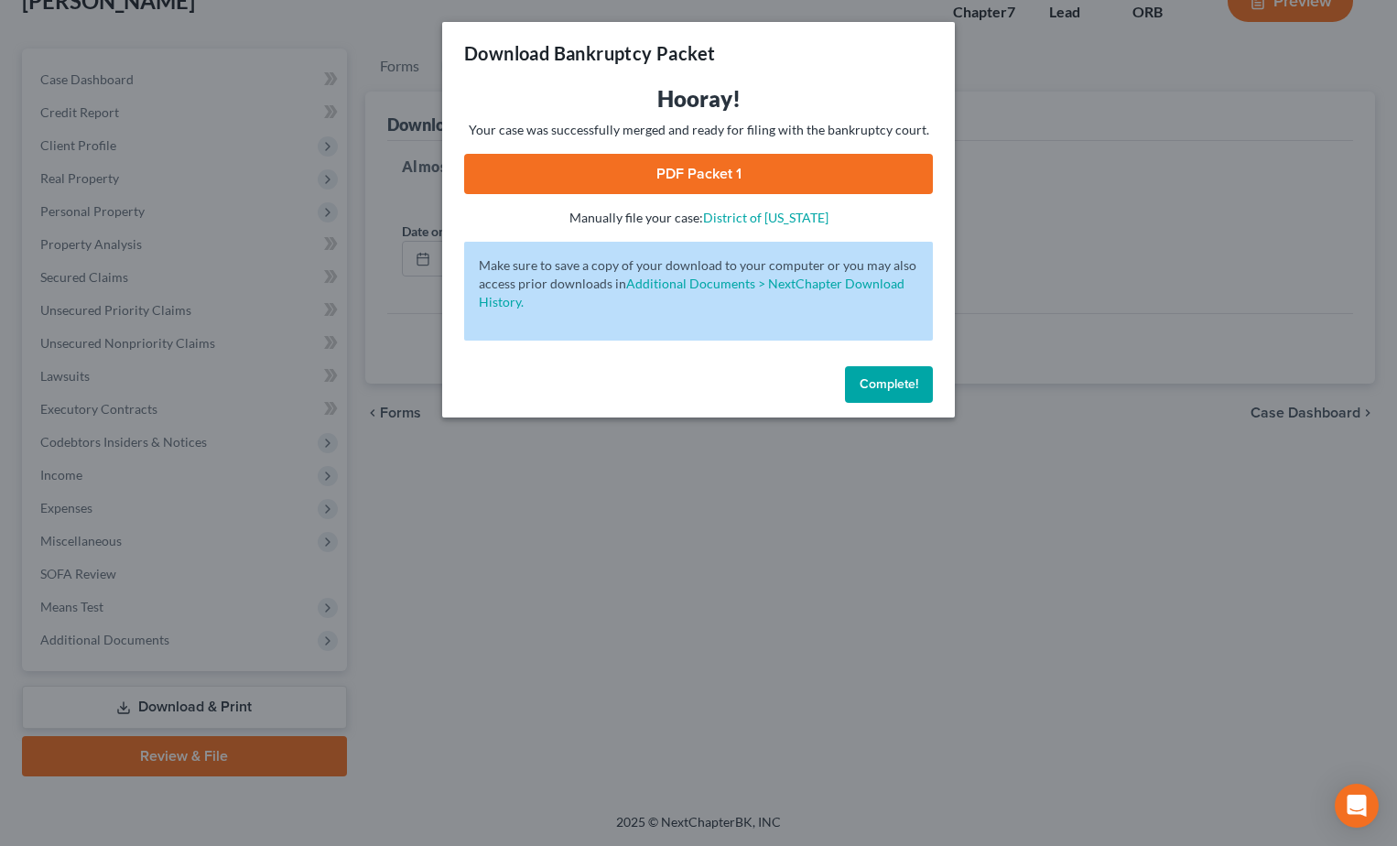
click at [659, 154] on link "PDF Packet 1" at bounding box center [698, 174] width 469 height 40
